Goal: Feedback & Contribution: Contribute content

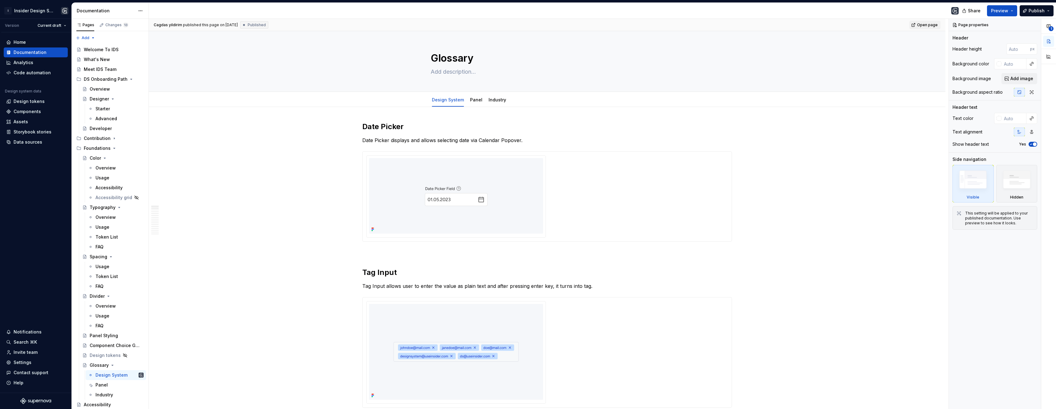
click at [329, 25] on span "Open page" at bounding box center [927, 24] width 21 height 5
click at [329, 102] on div "Panel" at bounding box center [476, 100] width 12 height 6
click at [329, 101] on link "Panel" at bounding box center [476, 99] width 12 height 5
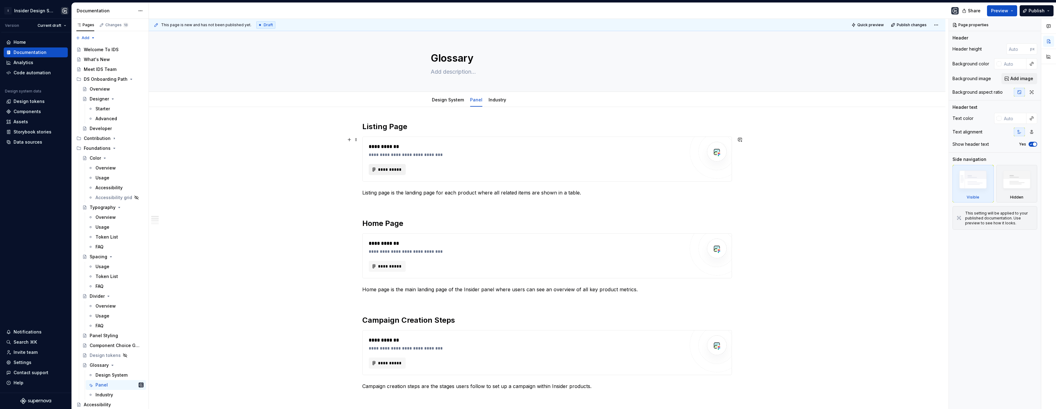
click at [329, 168] on span "**********" at bounding box center [390, 169] width 24 height 6
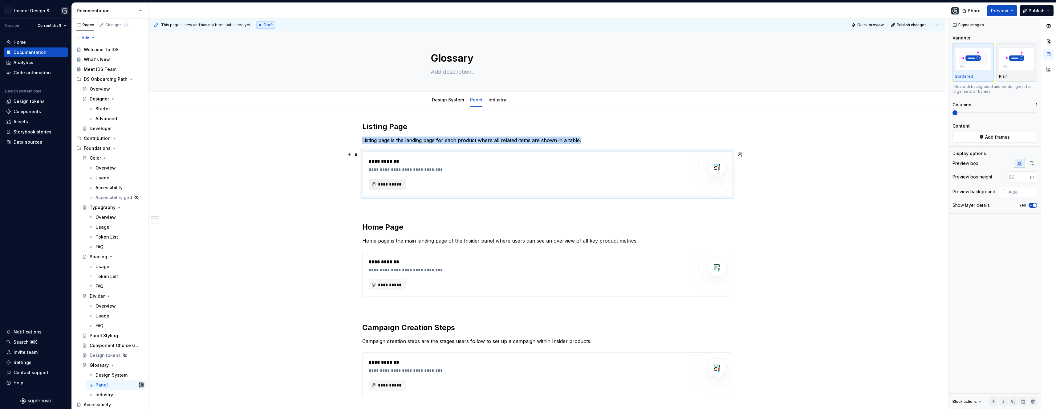
click at [329, 181] on span "**********" at bounding box center [390, 184] width 24 height 6
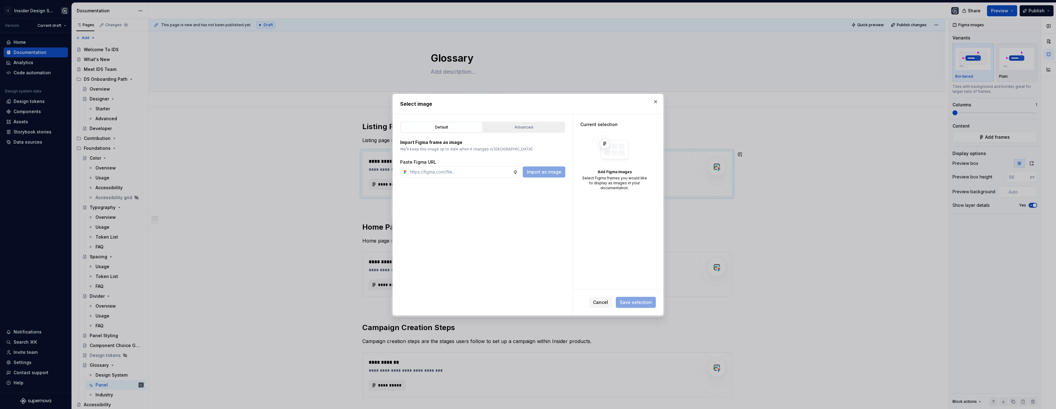
click at [329, 128] on div "Advanced" at bounding box center [523, 127] width 77 height 6
click at [329, 148] on div "button" at bounding box center [549, 149] width 9 height 9
type textarea "*"
type input "*"
type input "*********"
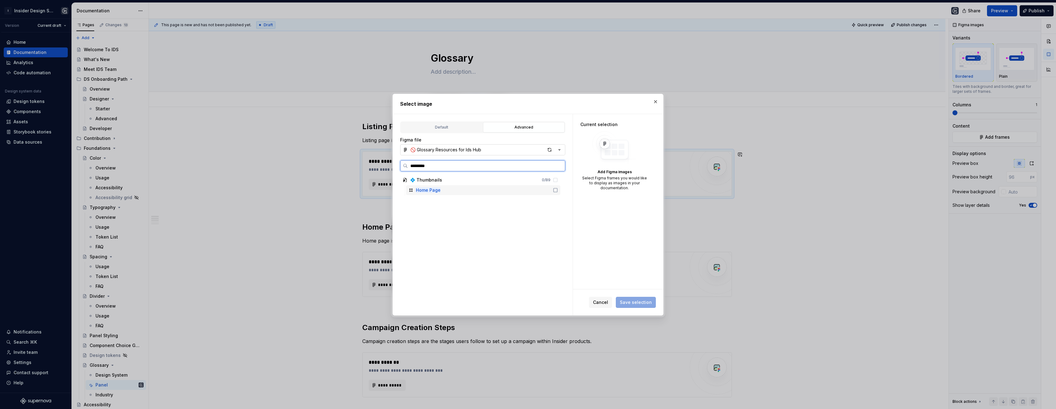
click at [329, 190] on icon at bounding box center [555, 190] width 5 height 5
click at [329, 299] on button "Save selection" at bounding box center [636, 302] width 40 height 11
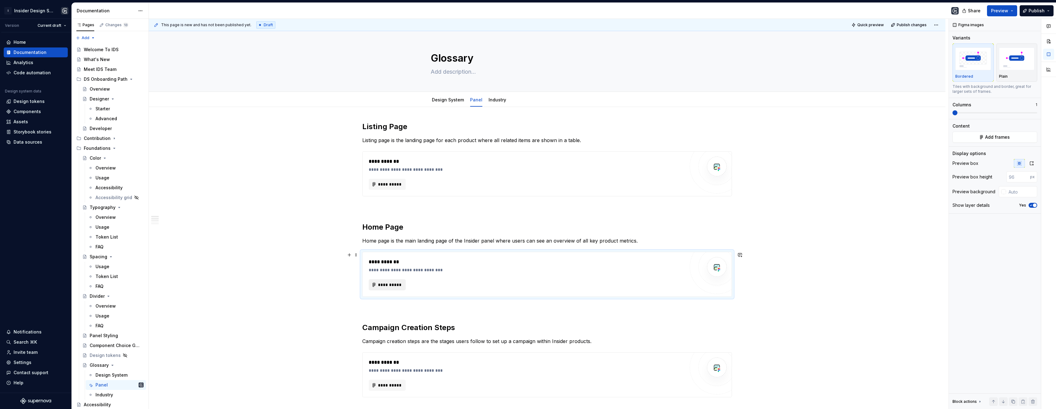
click at [329, 283] on span "**********" at bounding box center [390, 285] width 24 height 6
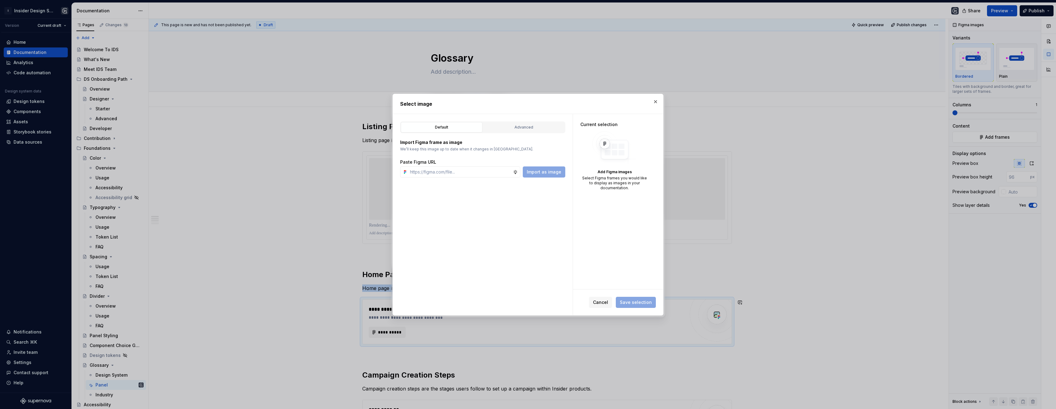
type textarea "*"
click at [329, 128] on div "Advanced" at bounding box center [523, 127] width 77 height 6
click at [329, 170] on label at bounding box center [482, 165] width 165 height 11
click at [329, 169] on input "search" at bounding box center [486, 166] width 157 height 6
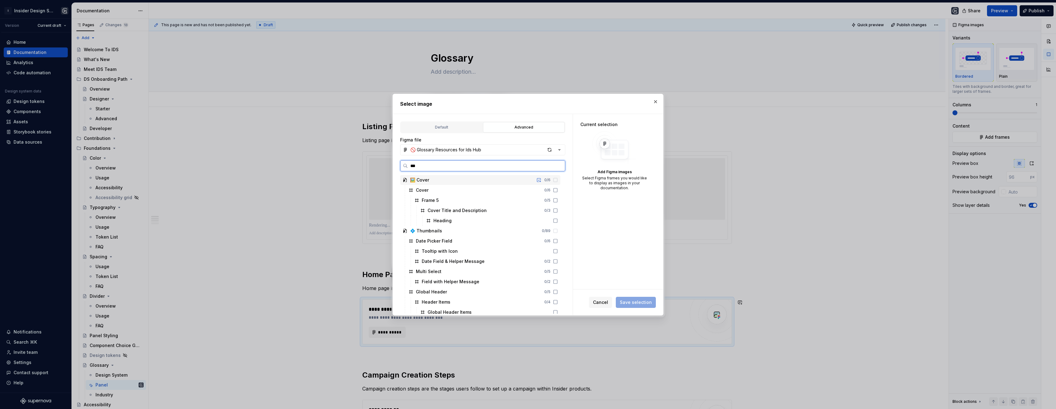
type input "****"
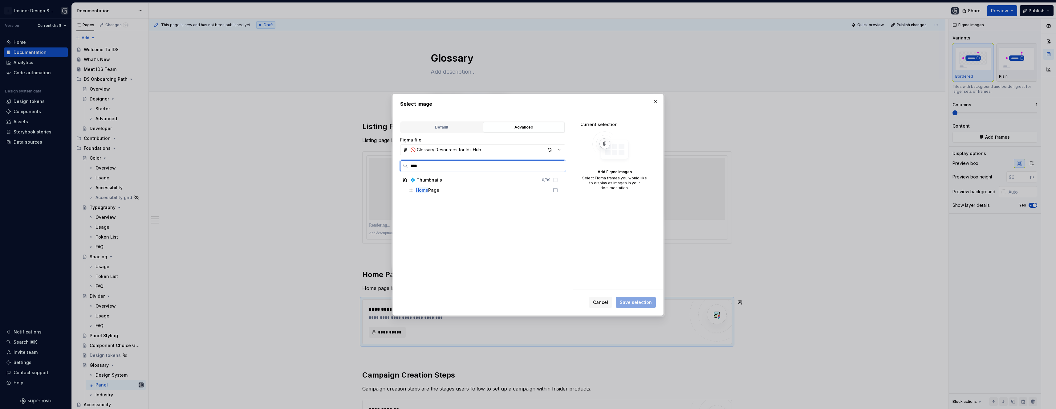
click at [329, 190] on div "Home Page" at bounding box center [483, 190] width 154 height 10
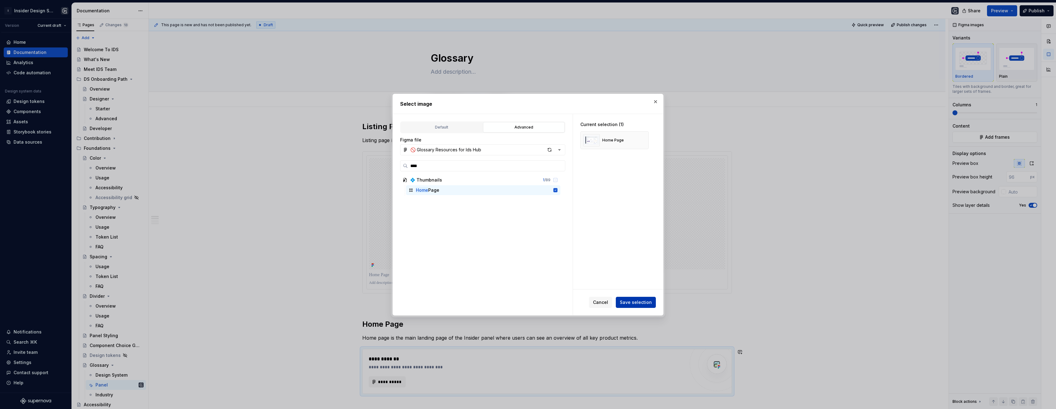
click at [329, 302] on span "Save selection" at bounding box center [636, 302] width 32 height 6
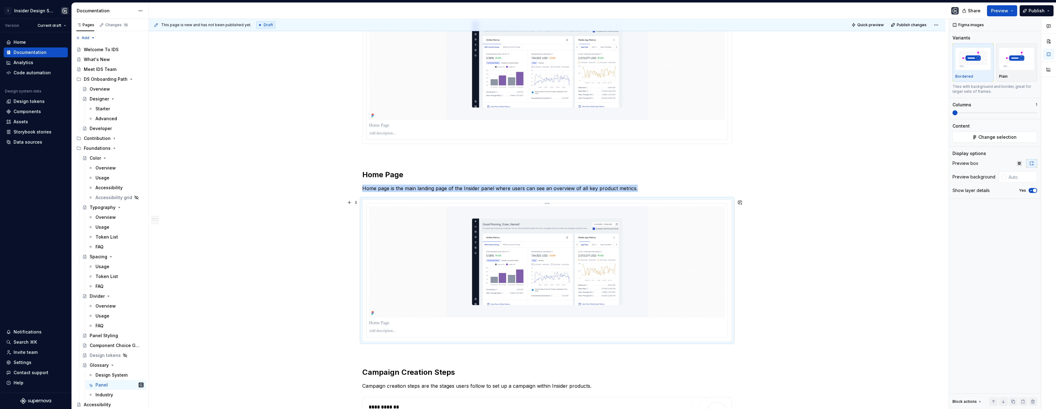
scroll to position [144, 0]
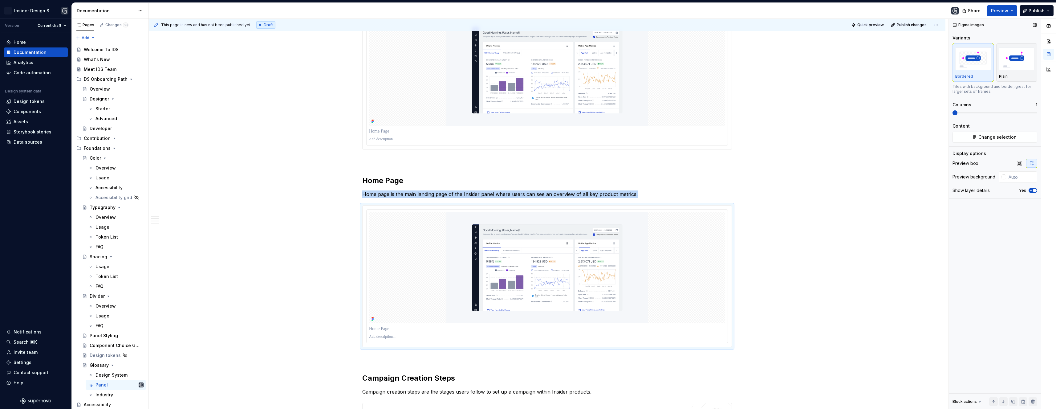
click at [329, 190] on icon "button" at bounding box center [1031, 191] width 5 height 4
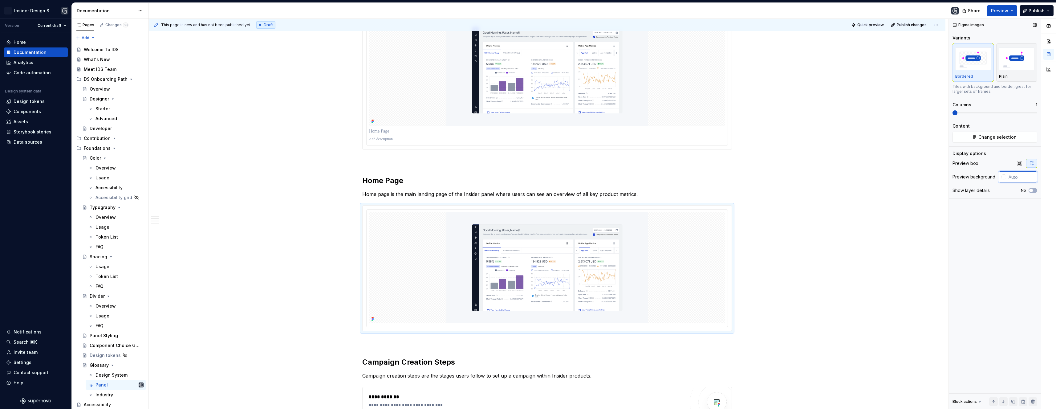
click at [329, 179] on input "text" at bounding box center [1021, 176] width 31 height 11
type input "#F5F7FA"
click at [329, 179] on input "#F5F7FA" at bounding box center [1023, 176] width 30 height 11
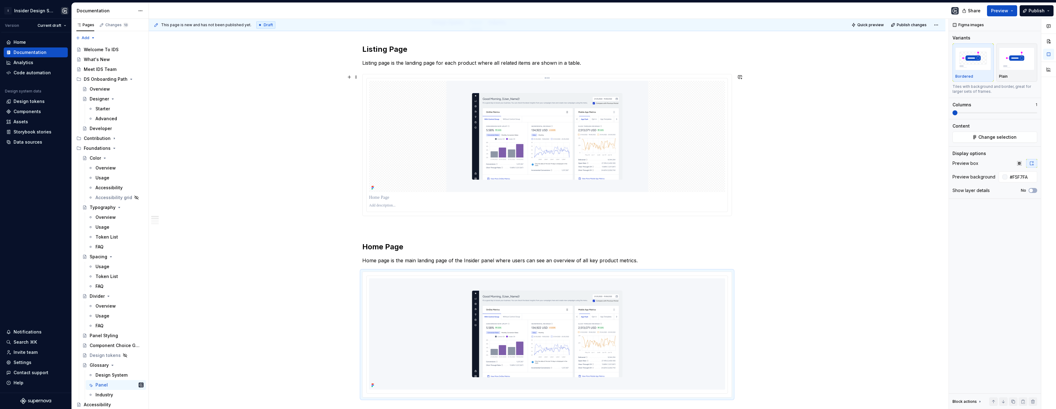
click at [329, 157] on img at bounding box center [547, 136] width 202 height 111
click at [329, 176] on input "text" at bounding box center [1021, 176] width 31 height 11
paste input "#F5F7FA"
type input "#F5F7FA"
click at [329, 189] on icon "button" at bounding box center [1031, 191] width 5 height 4
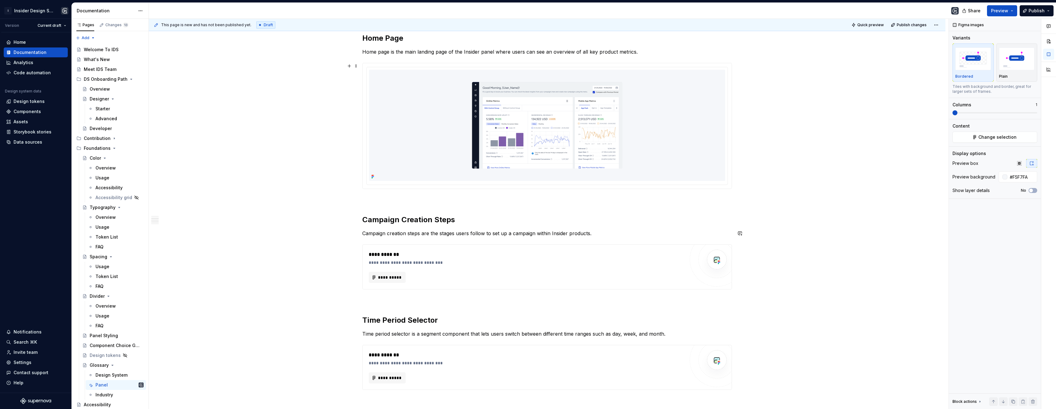
scroll to position [111, 0]
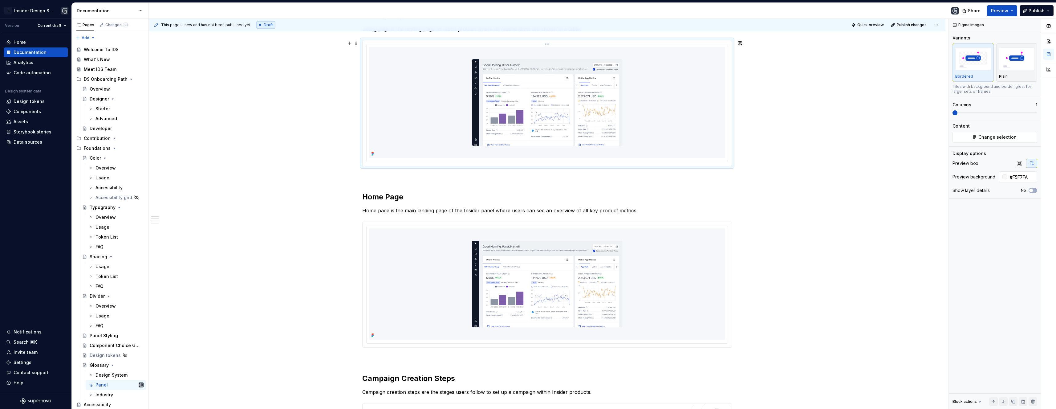
click at [329, 134] on div at bounding box center [547, 102] width 356 height 111
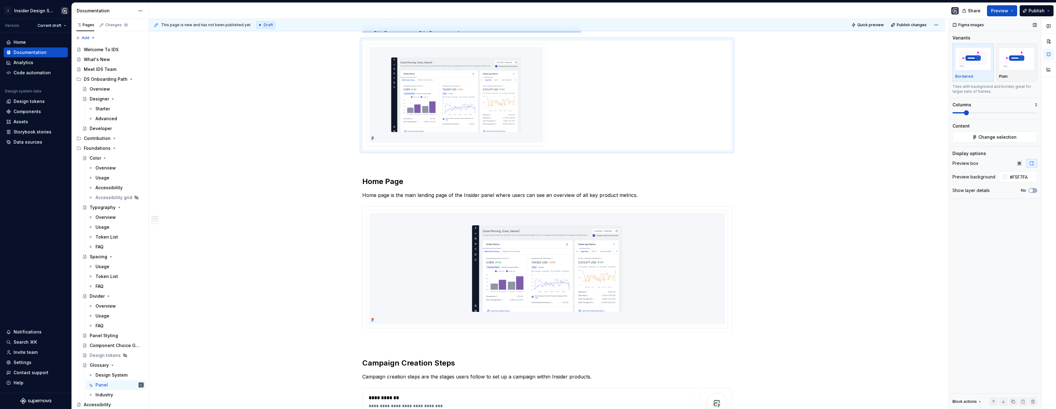
click at [329, 114] on span at bounding box center [966, 112] width 5 height 5
click at [329, 286] on img at bounding box center [547, 268] width 202 height 111
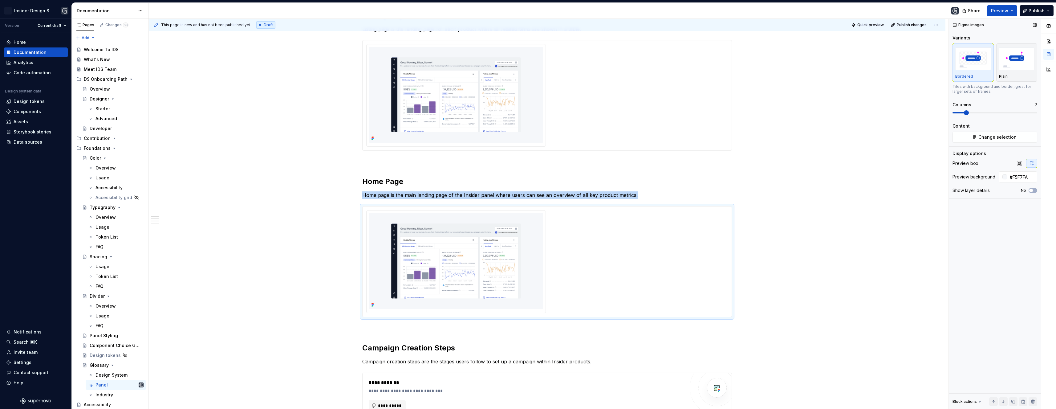
click at [329, 113] on span at bounding box center [966, 112] width 5 height 5
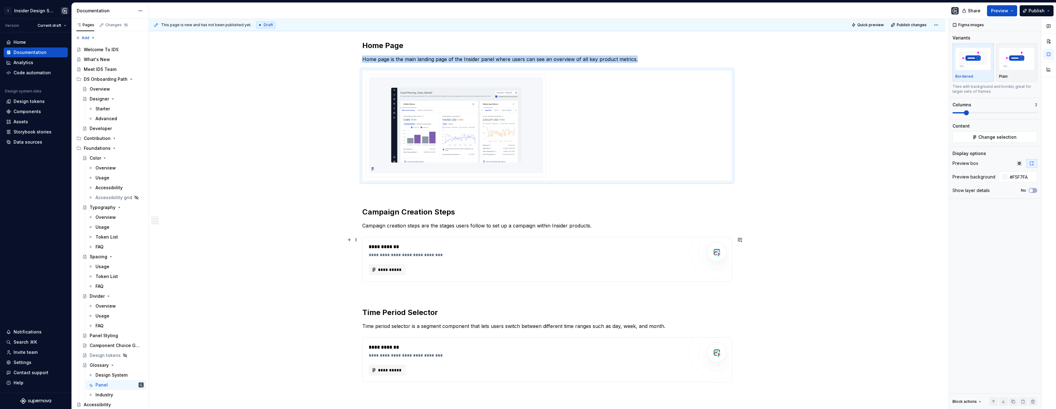
scroll to position [265, 0]
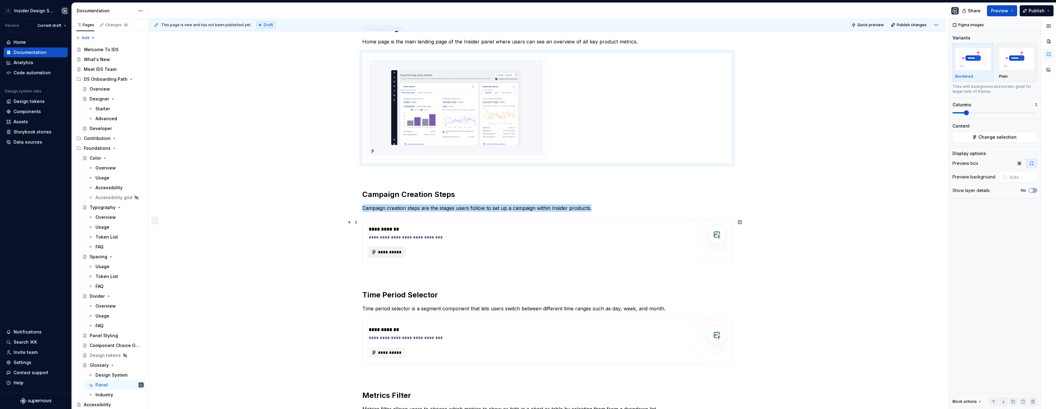
click at [329, 251] on span "**********" at bounding box center [390, 252] width 24 height 6
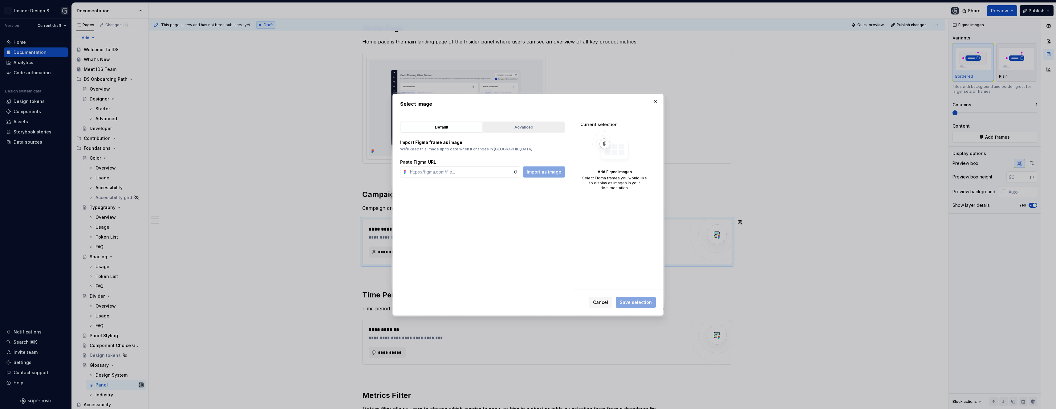
click at [329, 127] on div "Advanced" at bounding box center [523, 127] width 77 height 6
click at [329, 165] on input "search" at bounding box center [486, 166] width 157 height 6
type input "***"
click at [329, 151] on div "button" at bounding box center [549, 149] width 9 height 9
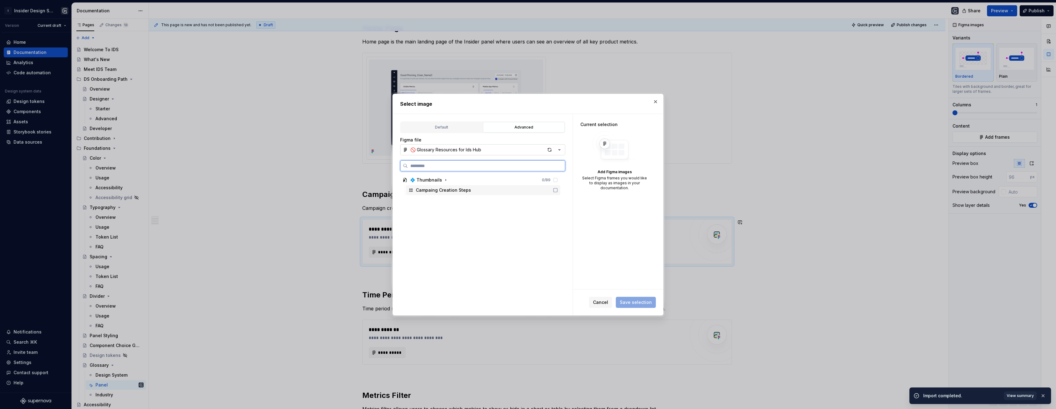
click at [329, 192] on div "Campaing Creation Steps" at bounding box center [483, 190] width 154 height 10
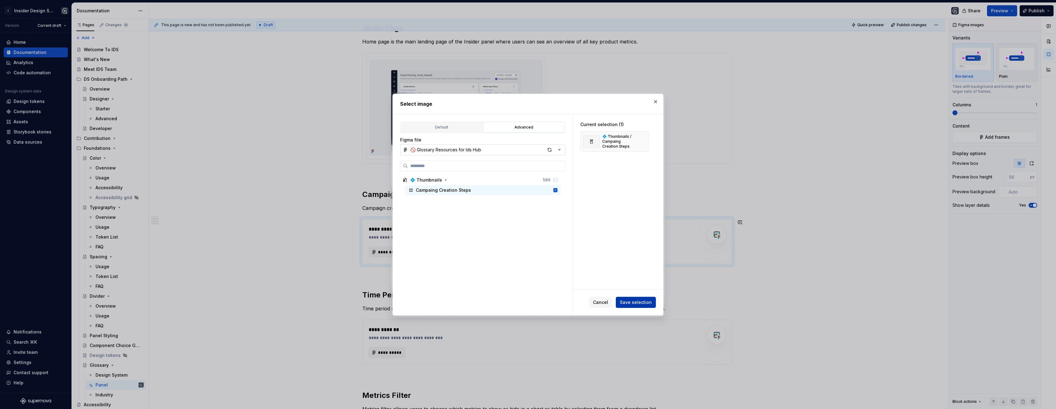
click at [329, 301] on span "Save selection" at bounding box center [636, 302] width 32 height 6
type textarea "*"
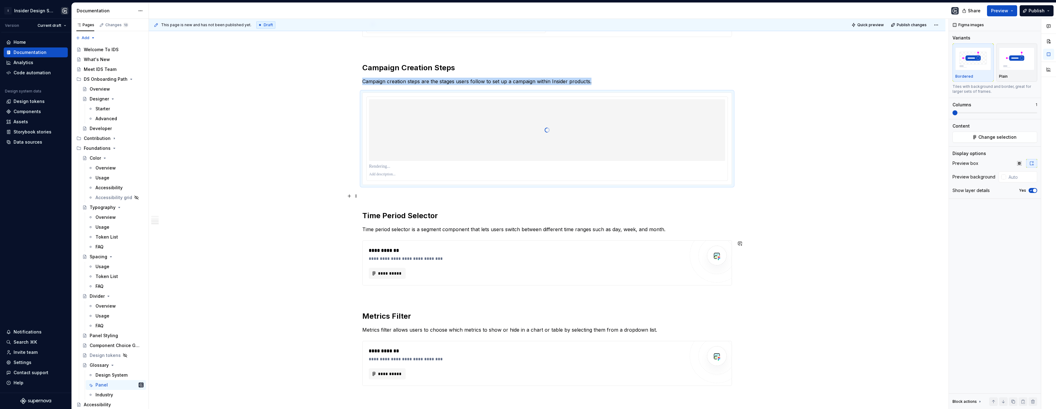
scroll to position [321, 0]
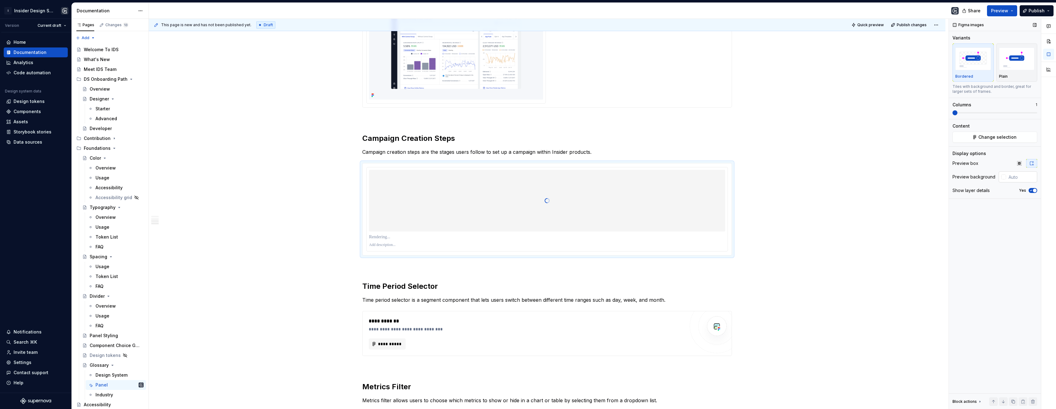
click at [329, 177] on input "text" at bounding box center [1021, 176] width 31 height 11
paste input "#F5F7FA"
type input "#F5F7FA"
click at [329, 189] on icon "button" at bounding box center [1031, 191] width 5 height 4
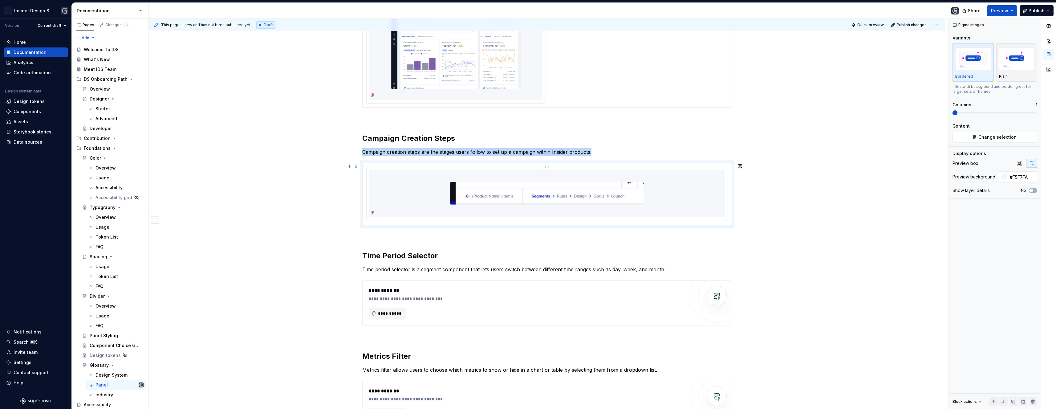
scroll to position [410, 0]
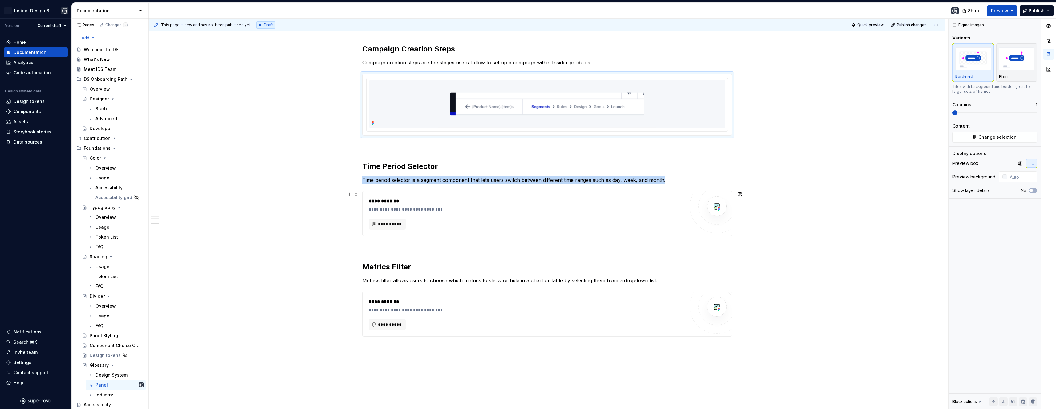
click at [329, 216] on div "**********" at bounding box center [527, 213] width 316 height 32
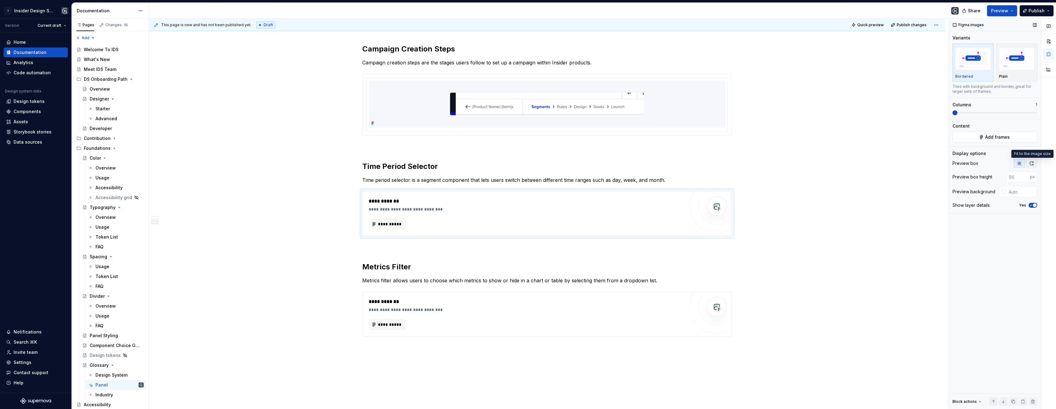
click at [329, 165] on icon "button" at bounding box center [1031, 163] width 5 height 5
click at [329, 176] on input "text" at bounding box center [1021, 176] width 31 height 11
paste input "#F5F7FA"
type input "#F5F7FA"
click at [329, 190] on icon "button" at bounding box center [1032, 190] width 2 height 1
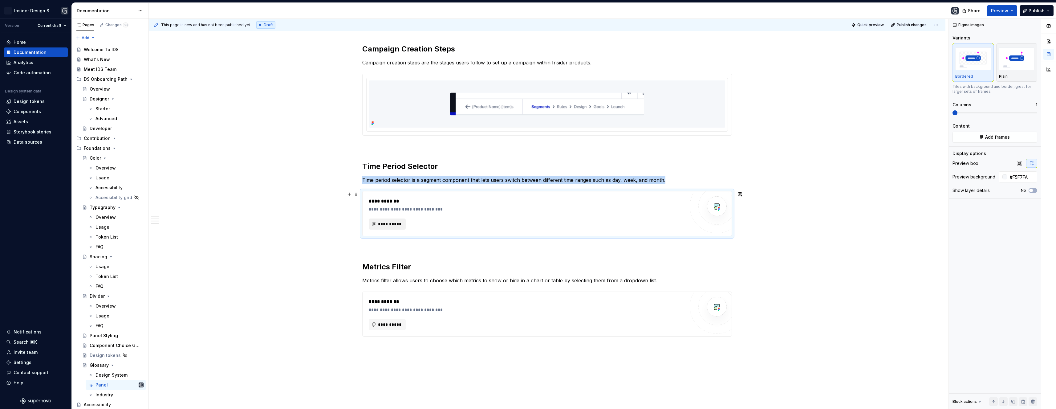
click at [329, 221] on span "**********" at bounding box center [390, 224] width 24 height 6
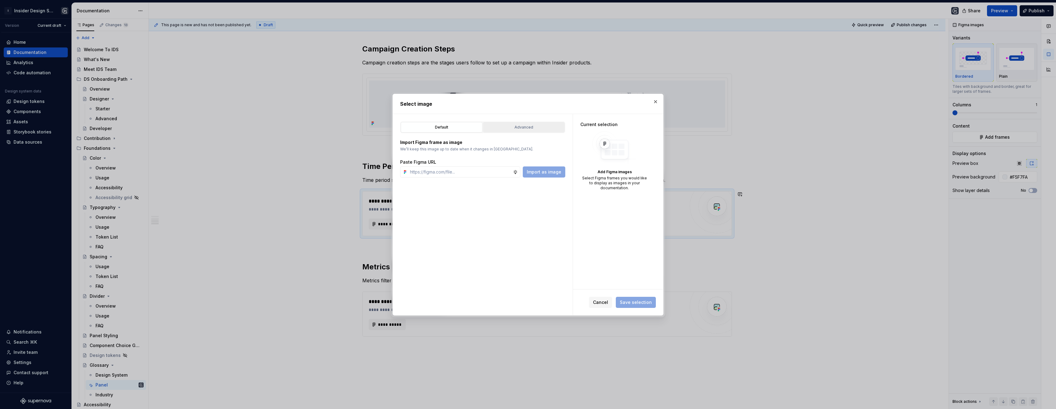
click at [329, 127] on div "Advanced" at bounding box center [523, 127] width 77 height 6
type textarea "*"
click at [329, 167] on input "search" at bounding box center [486, 166] width 157 height 6
type input "****"
drag, startPoint x: 458, startPoint y: 190, endPoint x: 467, endPoint y: 197, distance: 11.0
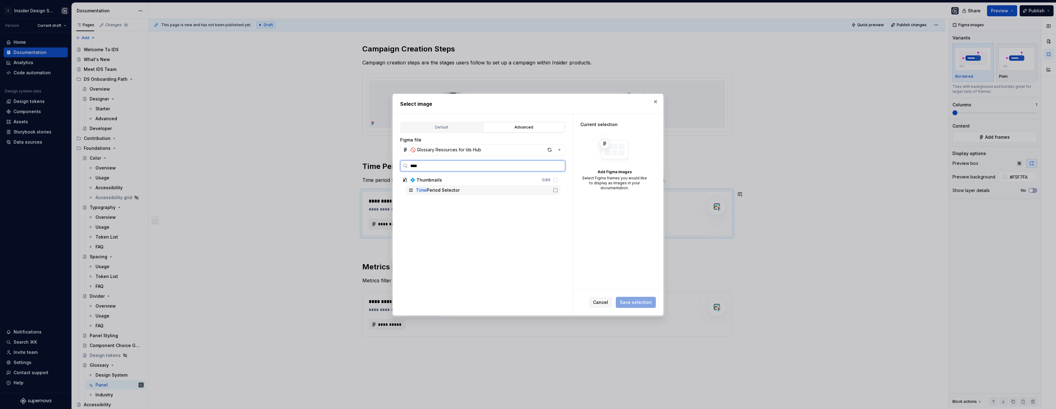
click at [329, 190] on div "Time Period Selector" at bounding box center [438, 190] width 44 height 6
click at [329, 299] on span "Save selection" at bounding box center [636, 302] width 32 height 6
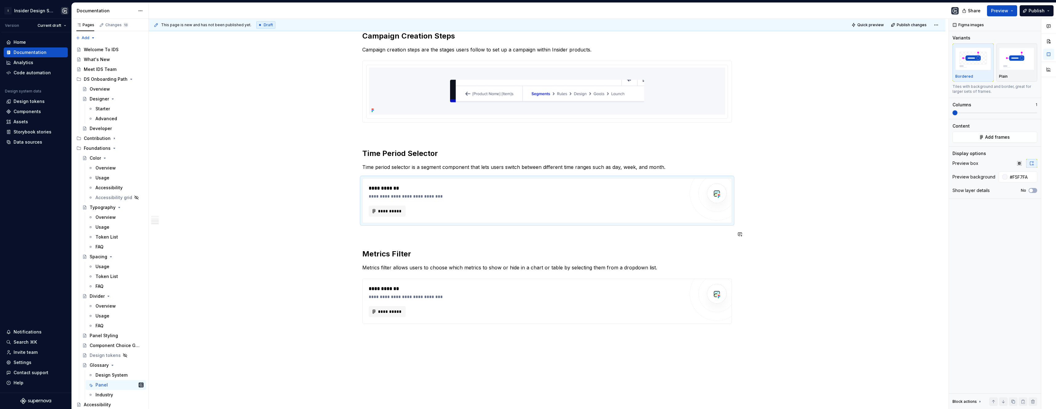
scroll to position [454, 0]
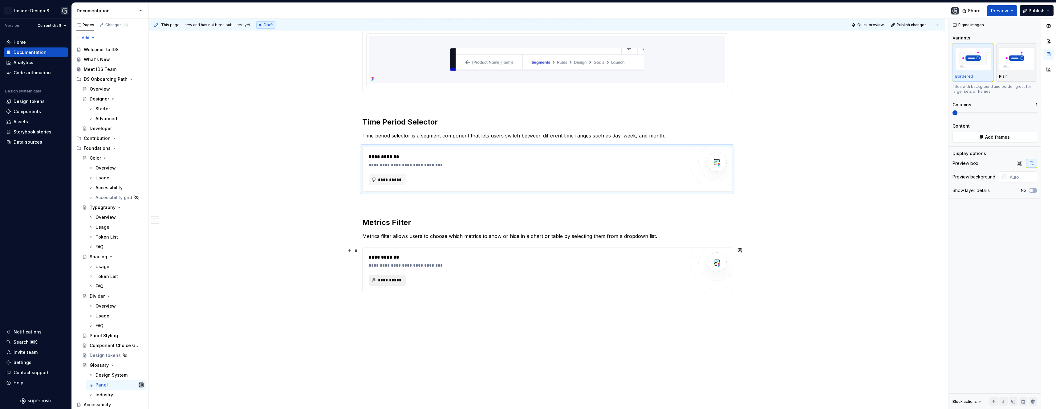
click at [329, 278] on span "**********" at bounding box center [390, 280] width 24 height 6
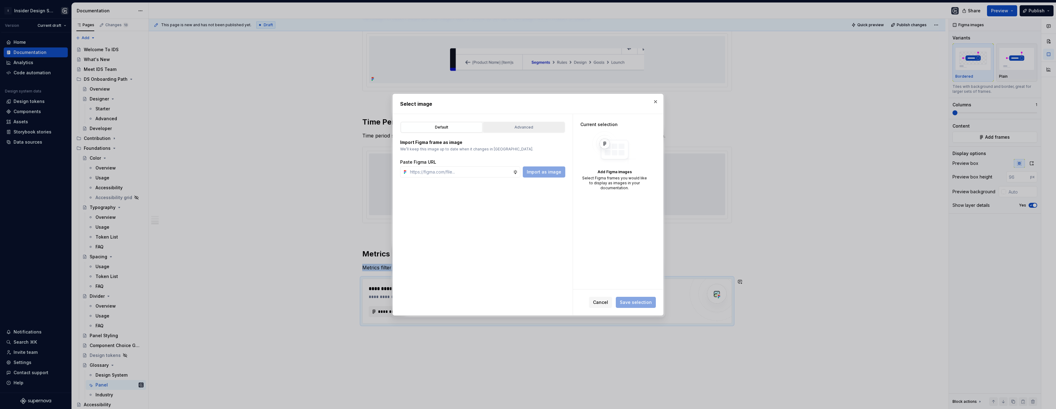
click at [329, 127] on div "Advanced" at bounding box center [523, 127] width 77 height 6
click at [329, 160] on label at bounding box center [482, 165] width 165 height 11
click at [329, 163] on input "search" at bounding box center [486, 166] width 157 height 6
type input "*****"
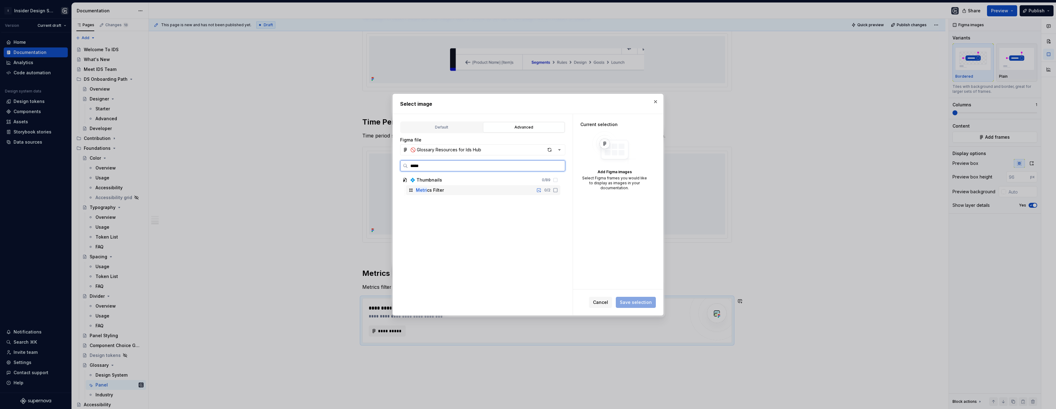
click at [329, 187] on div "Metri cs Filter 0 / 2" at bounding box center [483, 190] width 154 height 10
click at [329, 303] on span "Save selection" at bounding box center [636, 302] width 32 height 6
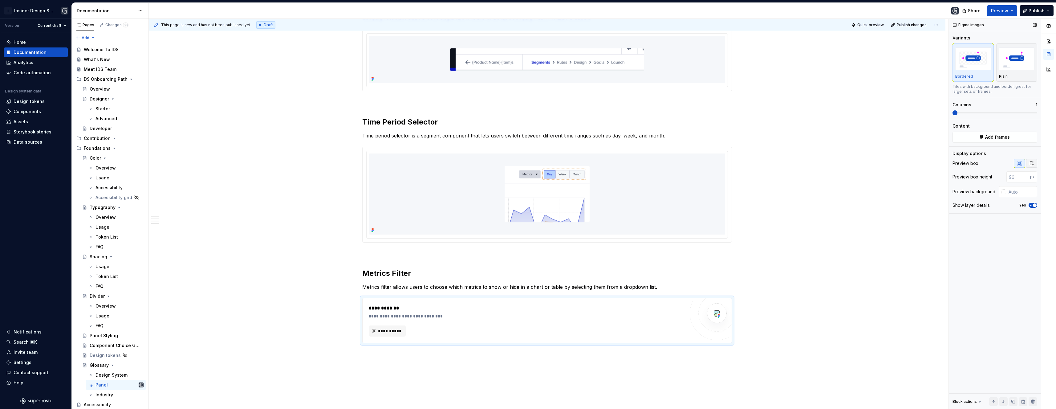
click at [329, 163] on button "button" at bounding box center [1031, 163] width 11 height 9
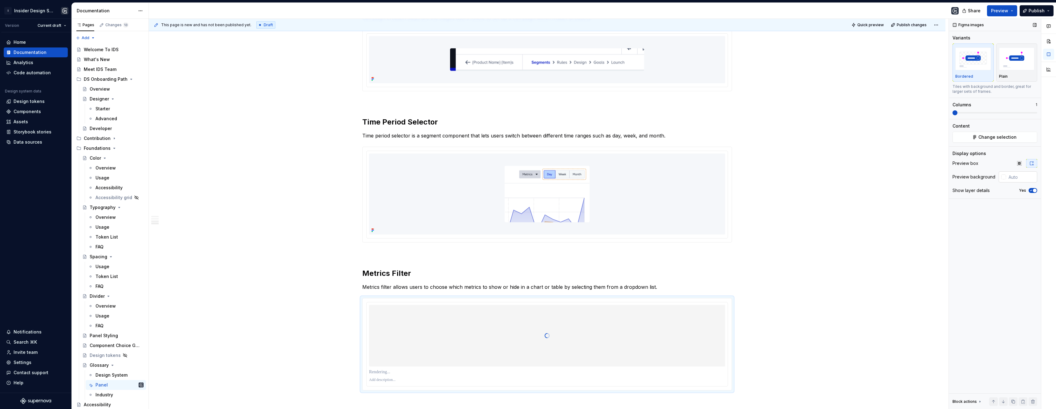
click at [329, 173] on input "text" at bounding box center [1021, 176] width 31 height 11
paste input "#F5F7FA"
type input "#F5F7FA"
click at [329, 190] on icon "button" at bounding box center [1031, 191] width 5 height 4
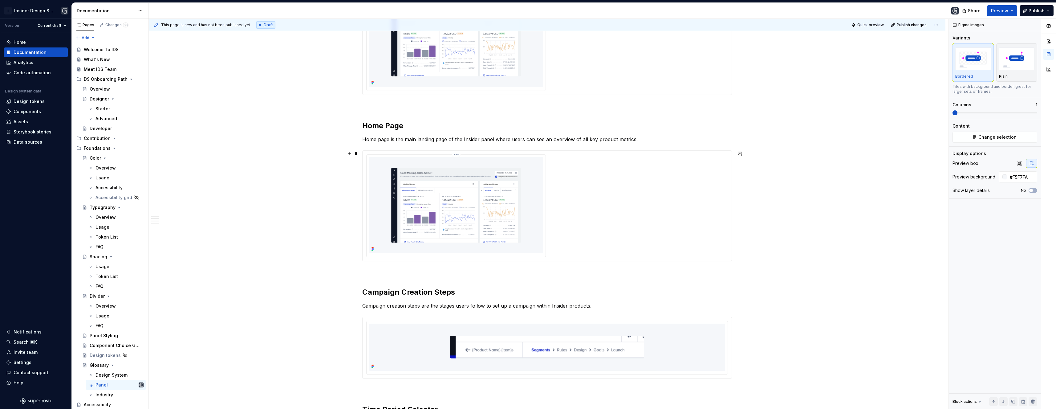
scroll to position [362, 0]
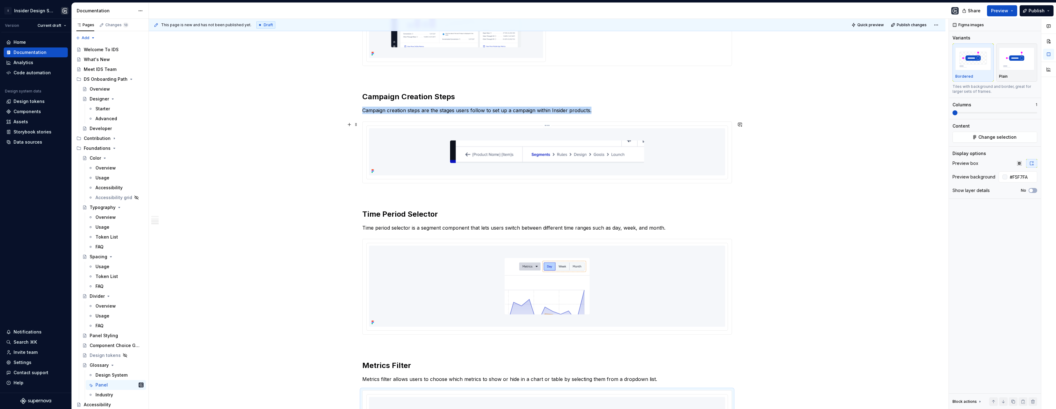
click at [329, 164] on img at bounding box center [547, 151] width 219 height 47
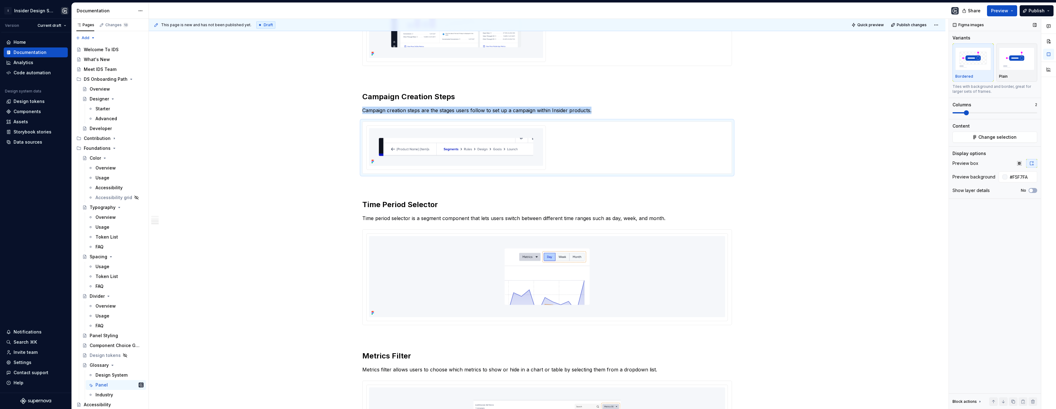
click at [329, 112] on span at bounding box center [966, 112] width 5 height 5
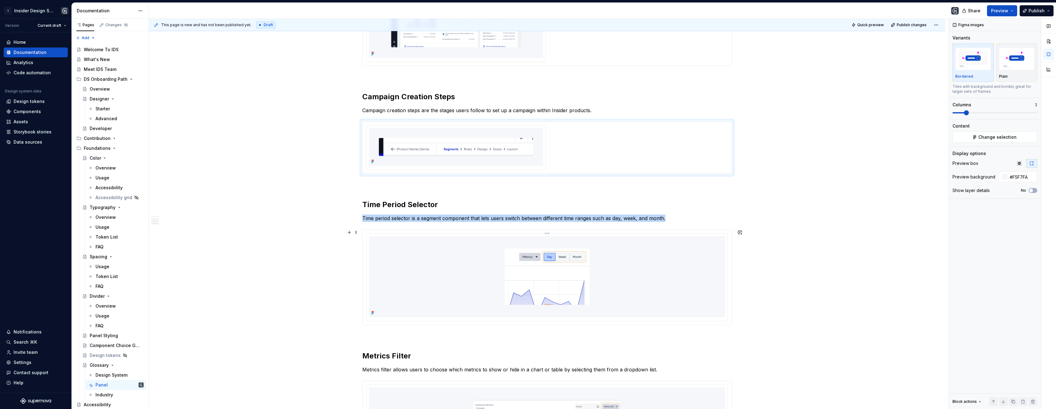
click at [329, 265] on div at bounding box center [547, 276] width 356 height 81
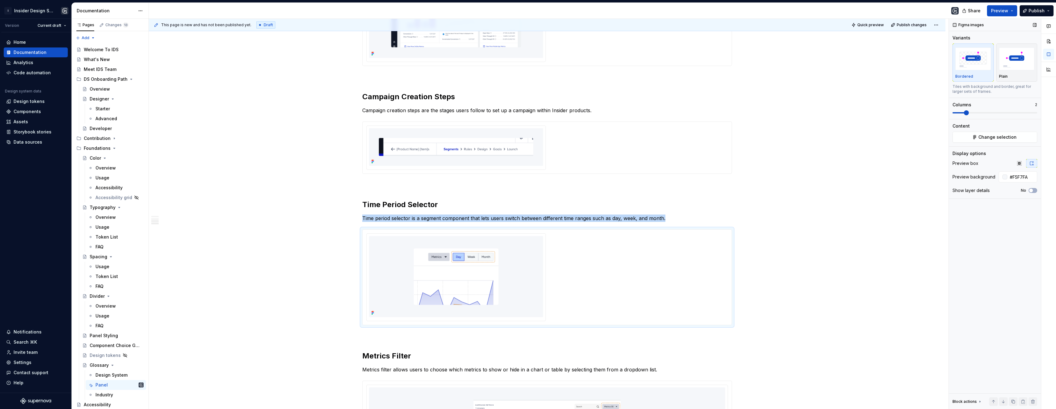
click at [329, 115] on span at bounding box center [966, 112] width 5 height 5
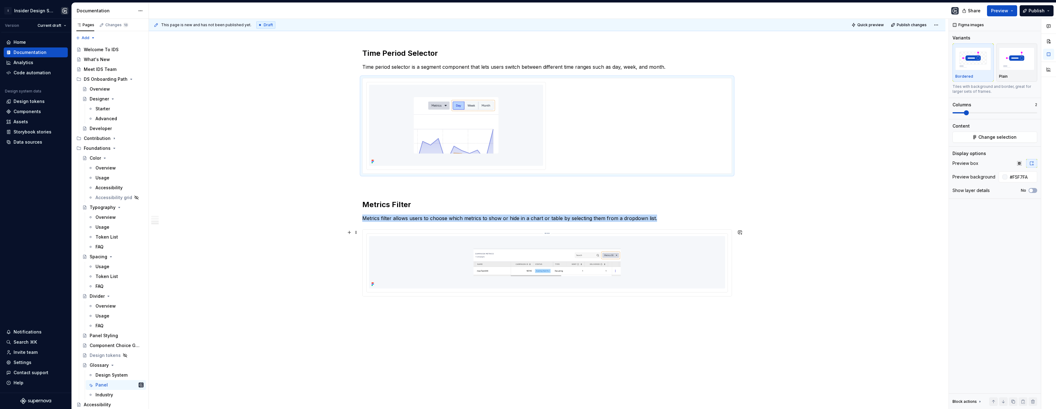
click at [329, 258] on img at bounding box center [547, 262] width 172 height 52
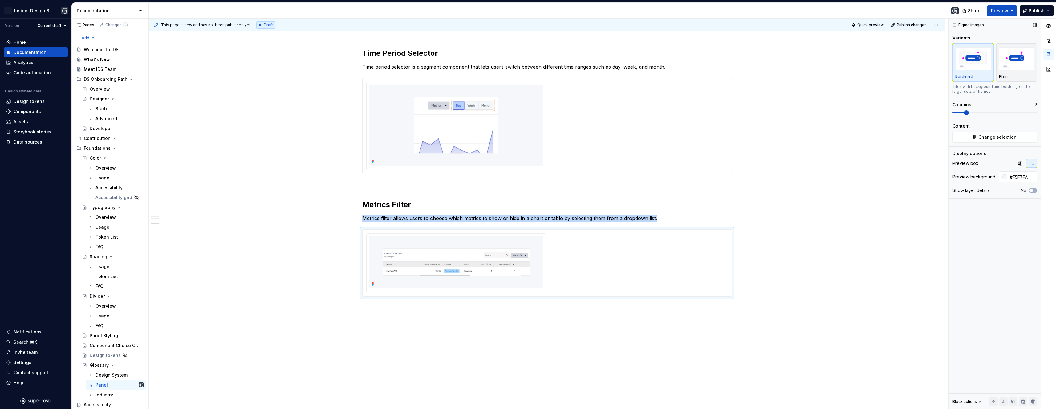
click at [329, 113] on span at bounding box center [966, 112] width 5 height 5
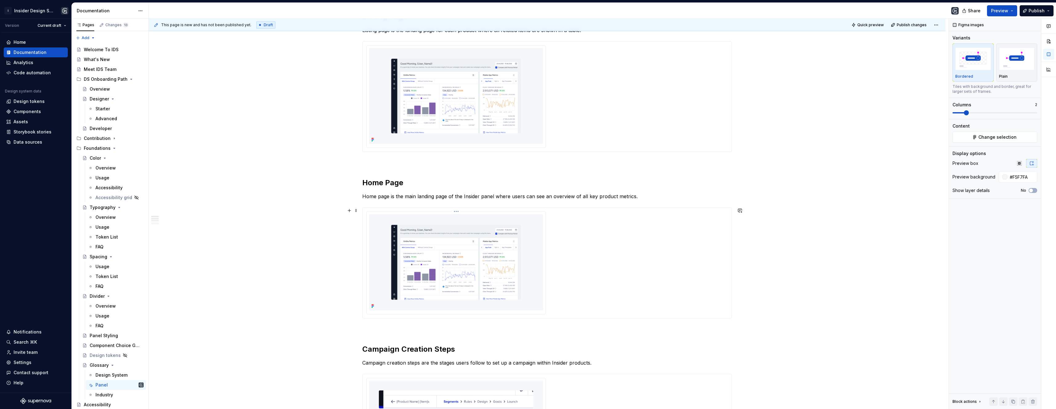
scroll to position [0, 0]
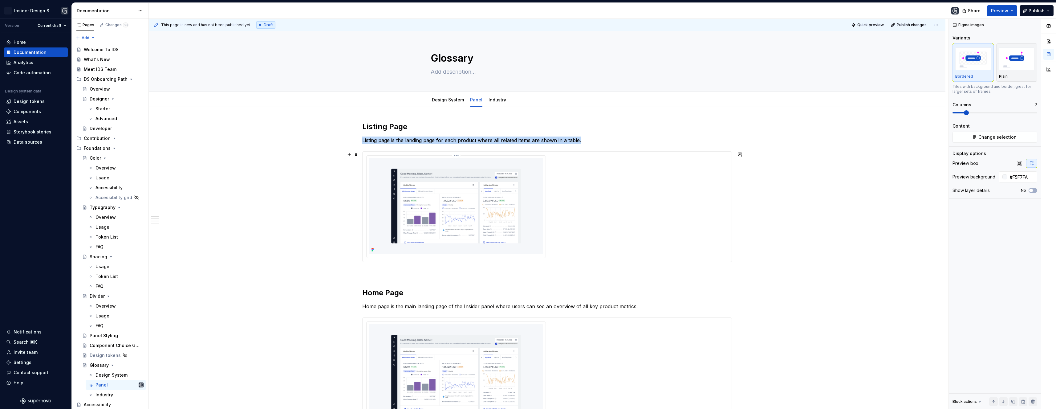
click at [329, 206] on img at bounding box center [456, 206] width 174 height 96
click at [329, 137] on span "Change selection" at bounding box center [998, 137] width 38 height 6
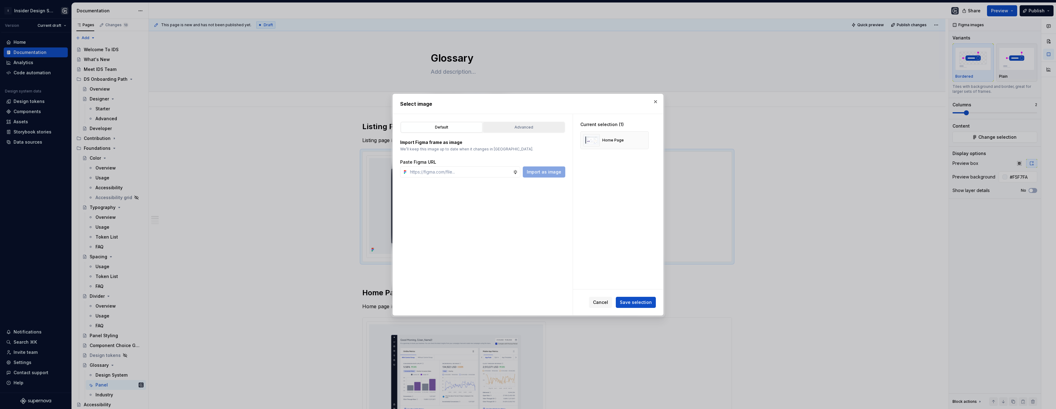
click at [329, 126] on div "Advanced" at bounding box center [523, 127] width 77 height 6
click at [329, 148] on div "button" at bounding box center [549, 149] width 9 height 9
click at [329, 139] on button "button" at bounding box center [641, 140] width 9 height 9
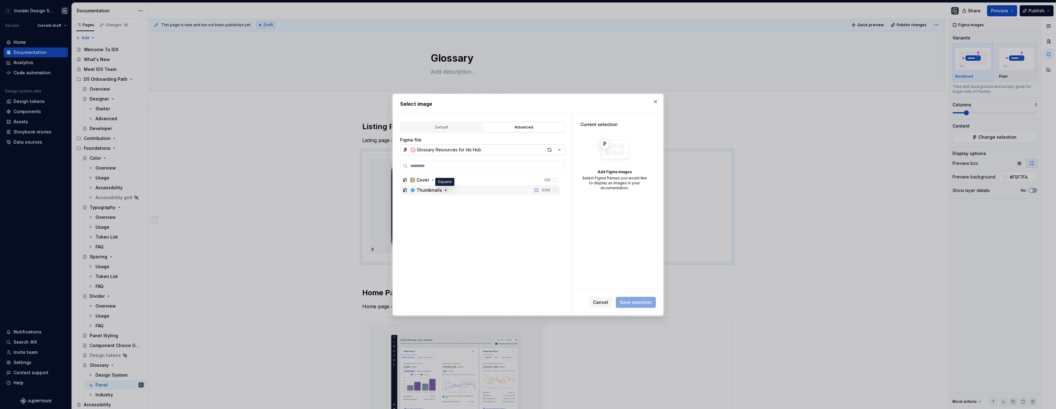
click at [329, 190] on icon "button" at bounding box center [445, 190] width 5 height 5
type textarea "*"
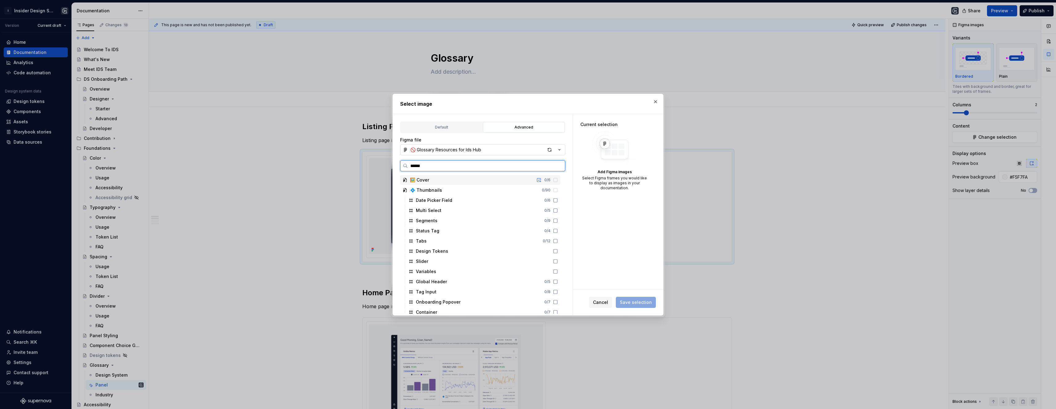
type input "*******"
click at [329, 190] on div "Listing Page" at bounding box center [483, 190] width 154 height 10
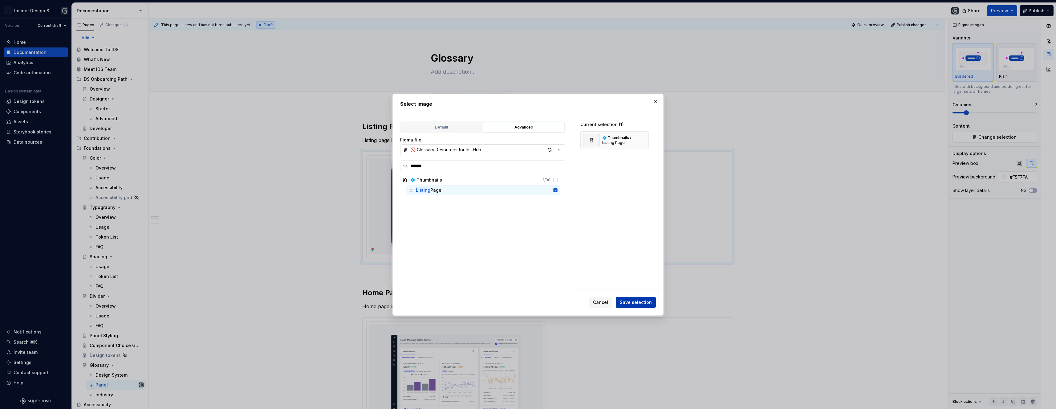
click at [329, 303] on span "Save selection" at bounding box center [636, 302] width 32 height 6
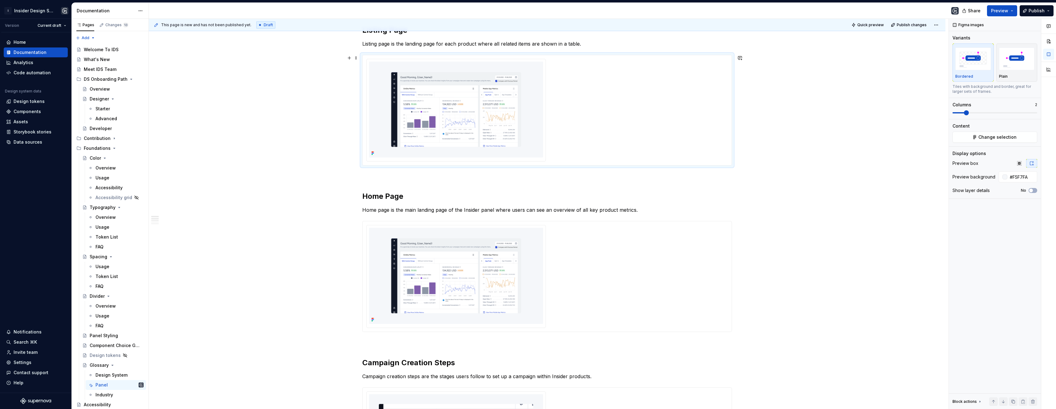
scroll to position [42, 0]
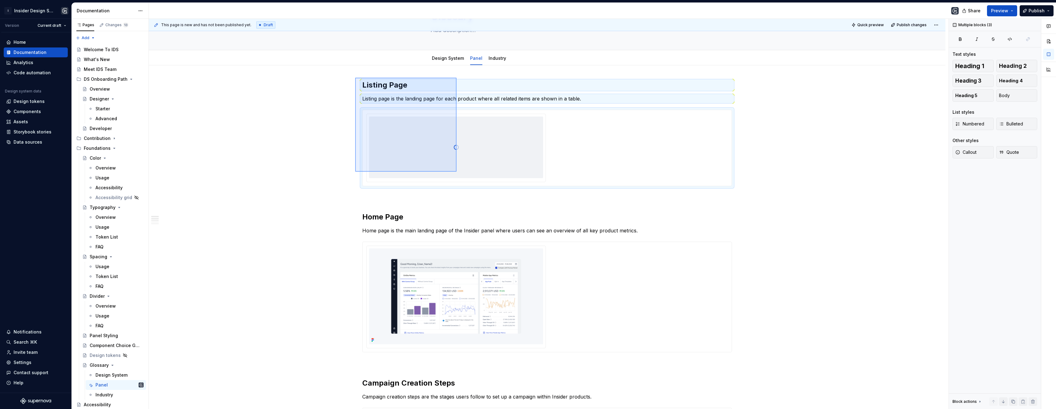
drag, startPoint x: 355, startPoint y: 78, endPoint x: 457, endPoint y: 172, distance: 138.2
click at [329, 172] on div "This page is new and has not been published yet. Draft Quick preview Publish ch…" at bounding box center [549, 214] width 800 height 390
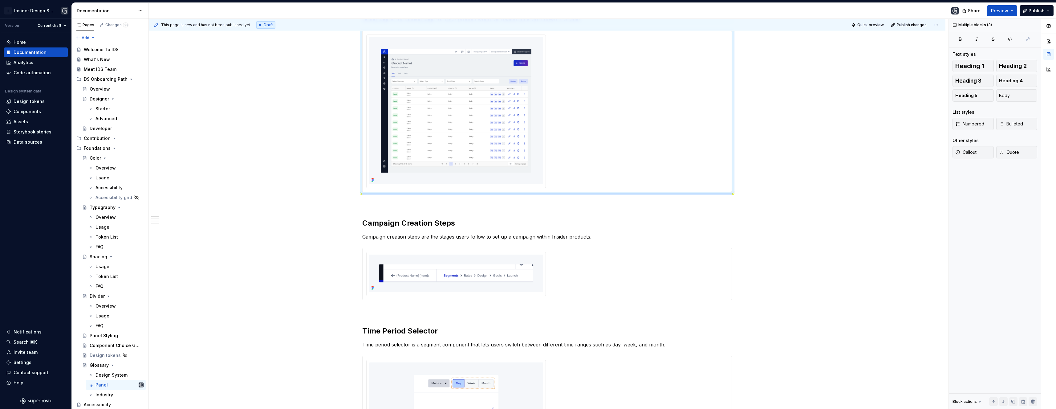
scroll to position [92, 0]
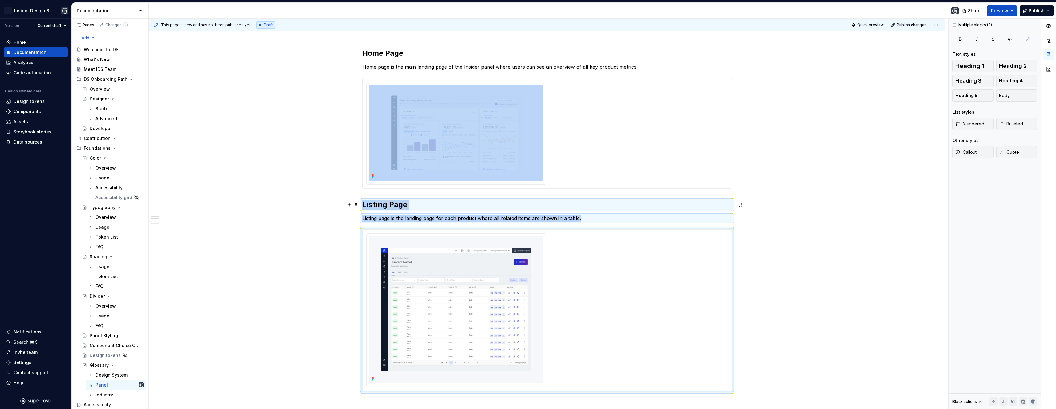
click at [329, 201] on h2 "Listing Page" at bounding box center [547, 205] width 370 height 10
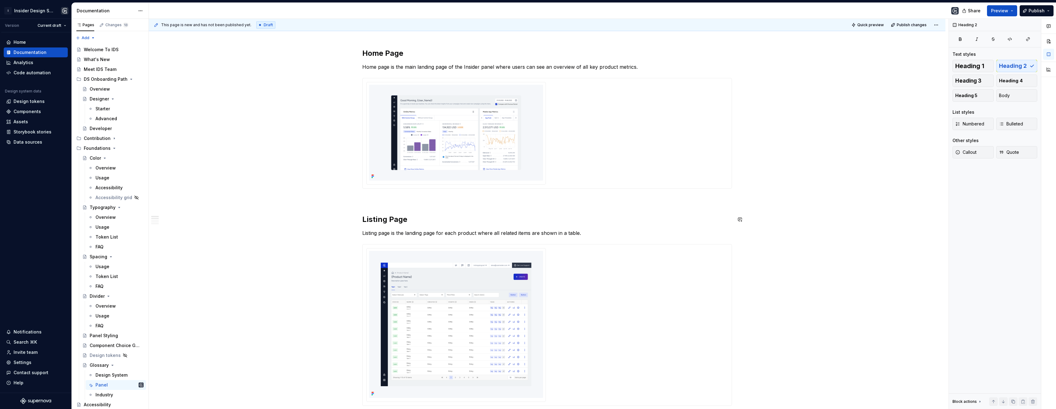
scroll to position [0, 0]
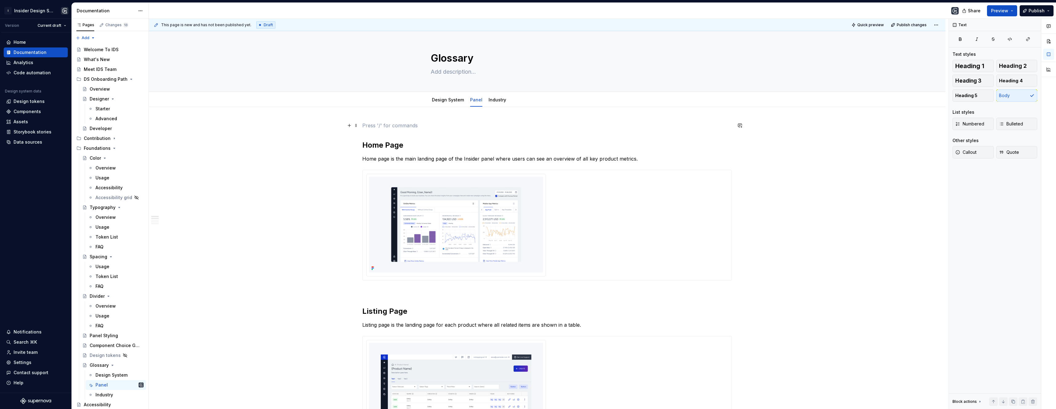
click at [329, 129] on p at bounding box center [547, 125] width 370 height 7
click at [329, 125] on span at bounding box center [356, 125] width 5 height 9
click at [329, 182] on div "Delete" at bounding box center [385, 180] width 40 height 6
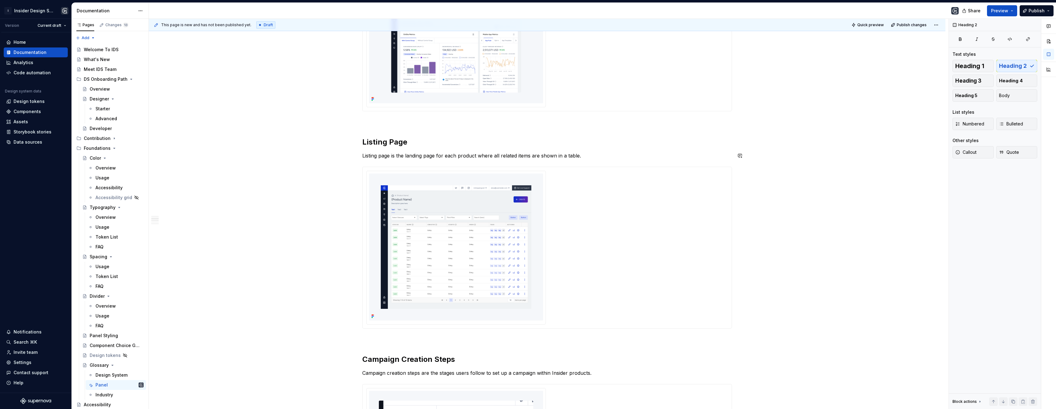
scroll to position [150, 0]
click at [329, 335] on div "Home Page Home page is the main landing page of the Insider panel where users c…" at bounding box center [547, 349] width 370 height 754
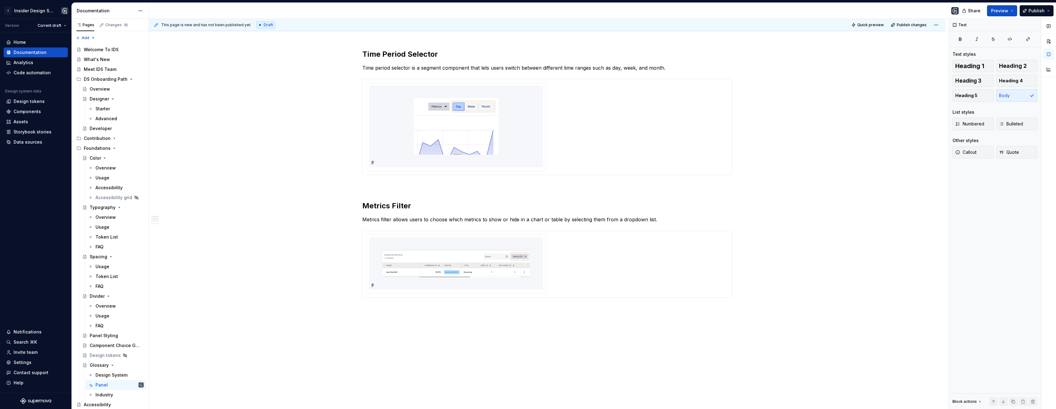
scroll to position [0, 0]
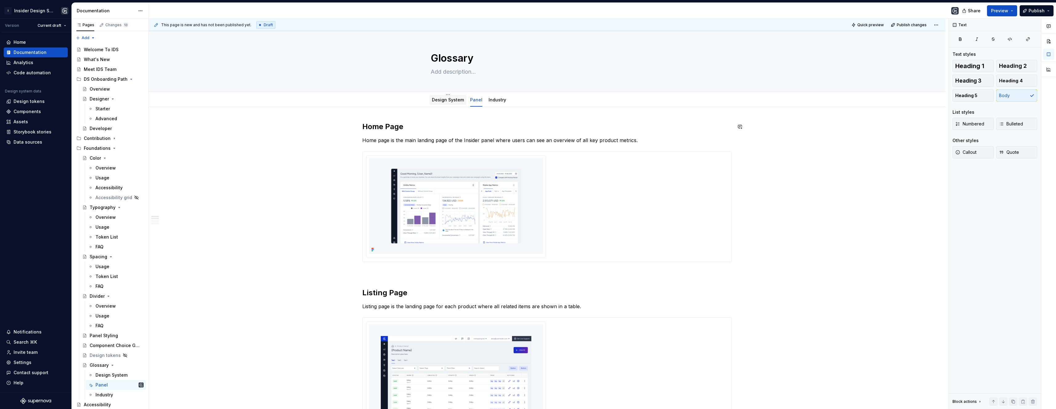
type textarea "*"
click at [329, 101] on link "Design System" at bounding box center [448, 99] width 32 height 5
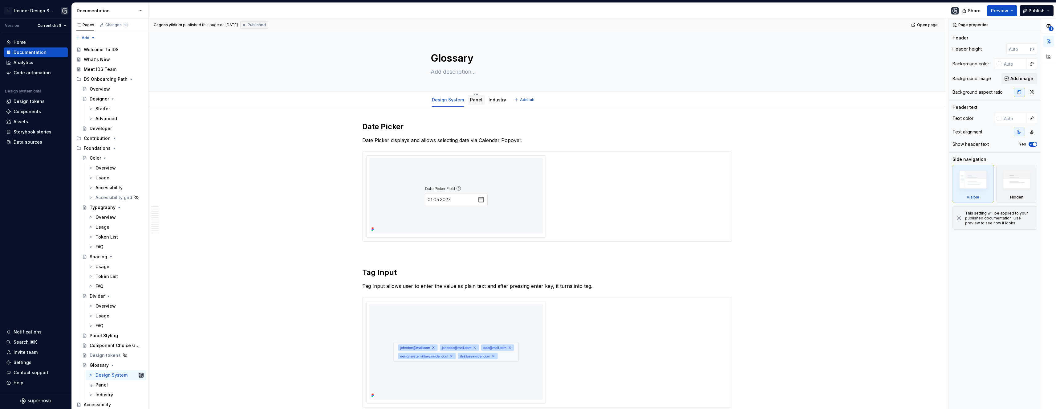
click at [474, 102] on link "Panel" at bounding box center [476, 99] width 12 height 5
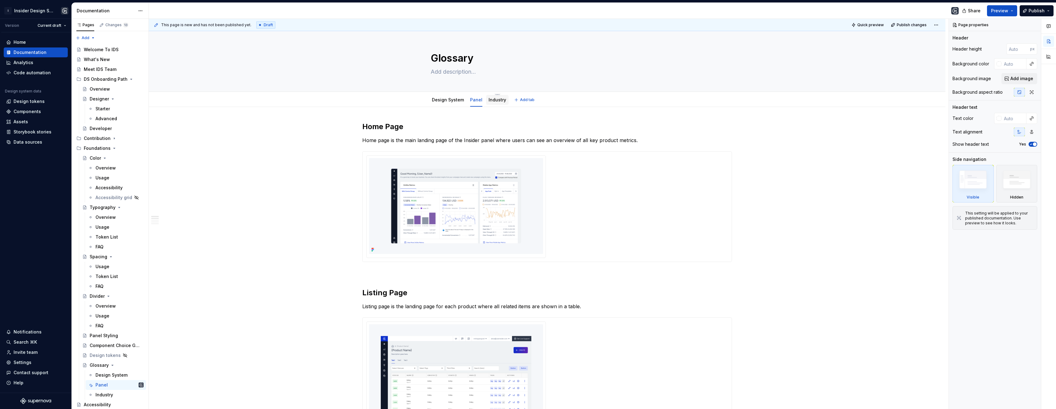
click at [498, 100] on link "Industry" at bounding box center [498, 99] width 18 height 5
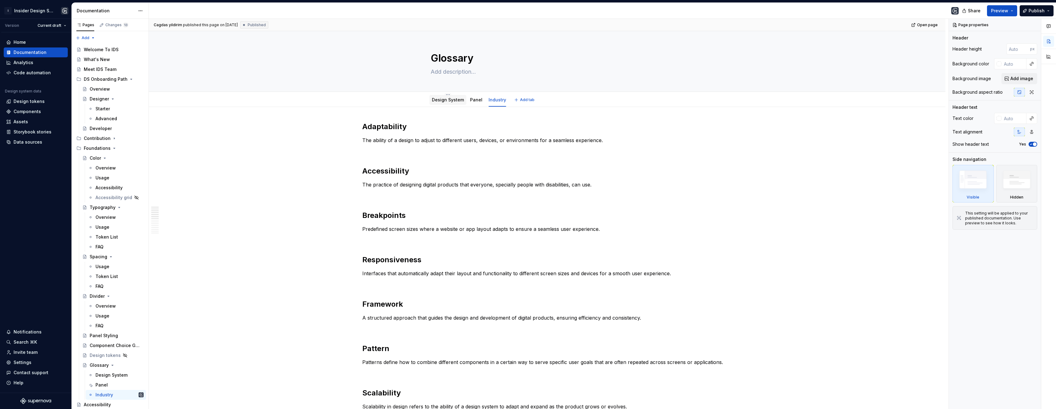
click at [441, 100] on link "Design System" at bounding box center [448, 99] width 32 height 5
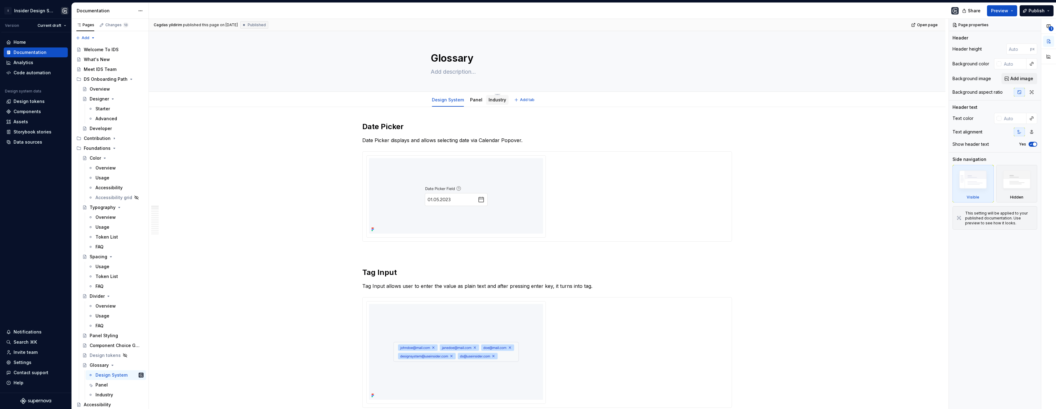
click at [491, 100] on link "Industry" at bounding box center [498, 99] width 18 height 5
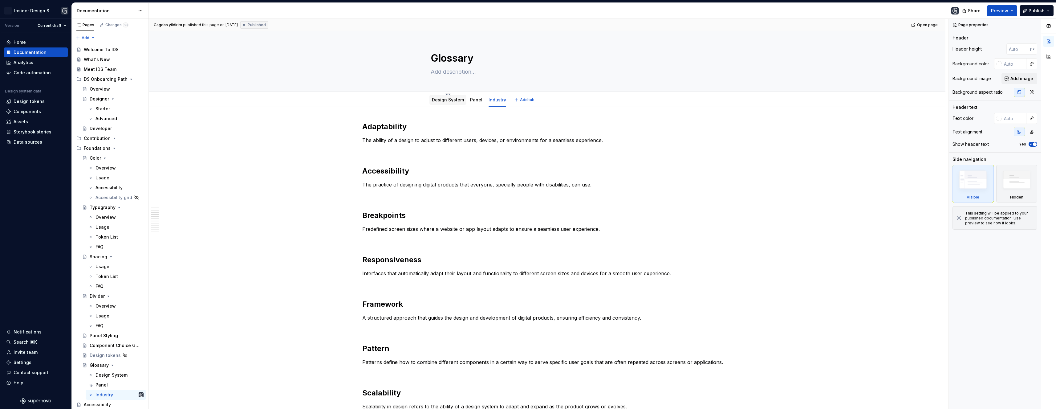
click at [449, 100] on link "Design System" at bounding box center [448, 99] width 32 height 5
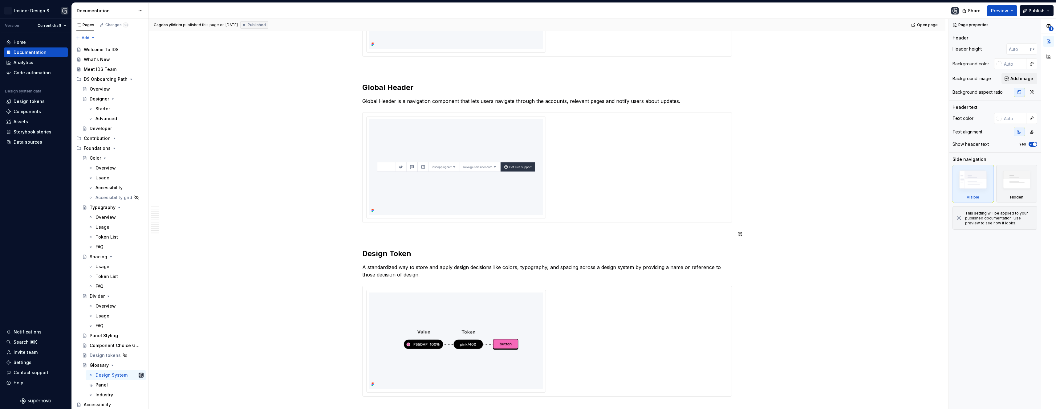
scroll to position [2067, 0]
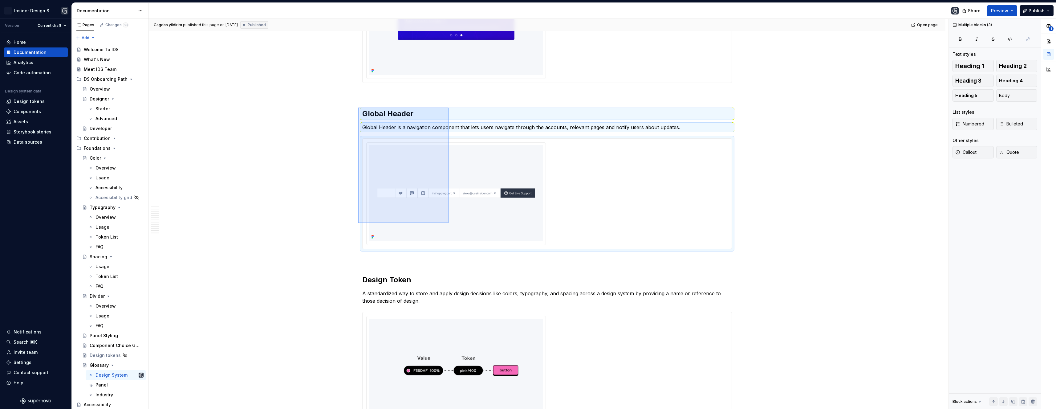
drag, startPoint x: 358, startPoint y: 108, endPoint x: 449, endPoint y: 223, distance: 146.8
click at [449, 223] on div "**********" at bounding box center [549, 214] width 800 height 390
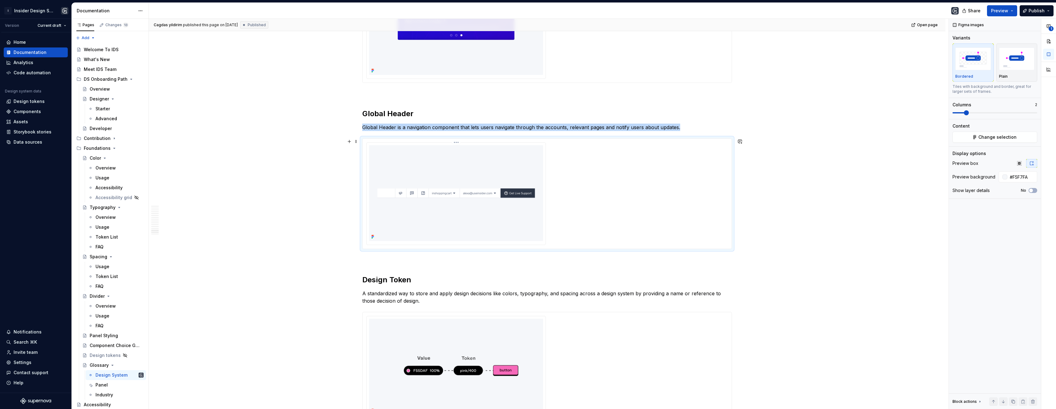
click at [450, 208] on img at bounding box center [456, 193] width 174 height 96
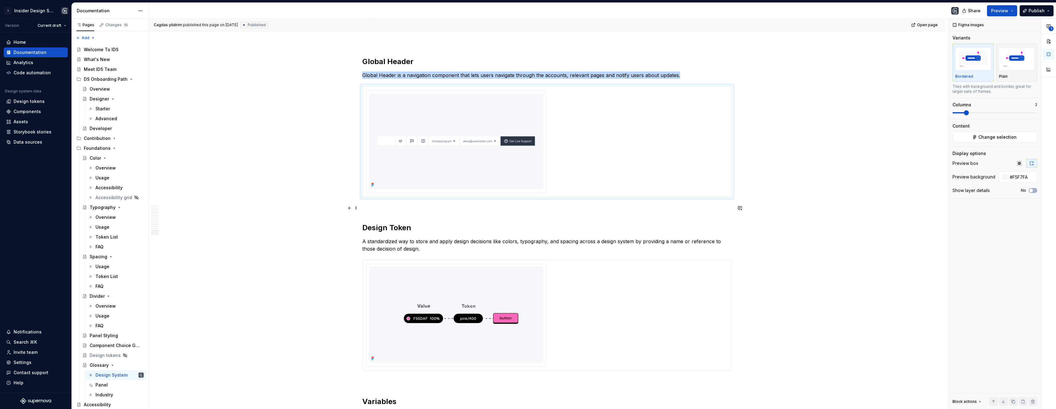
click at [371, 206] on p at bounding box center [547, 207] width 370 height 7
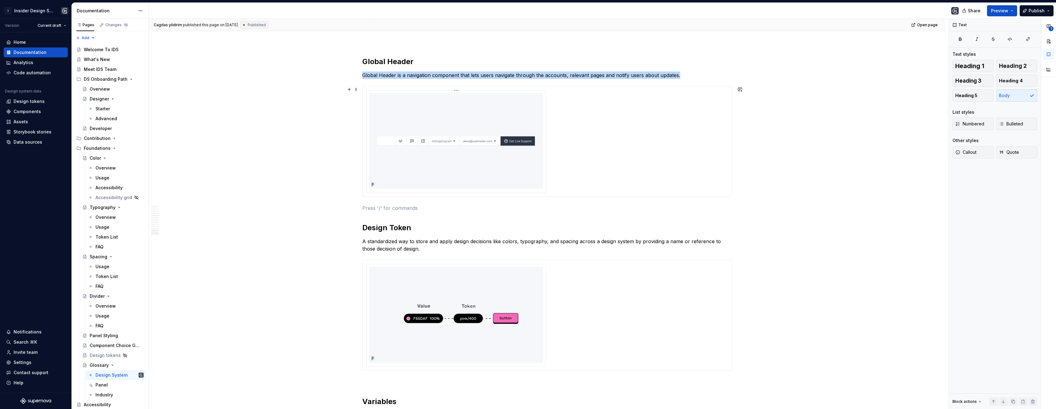
click at [417, 148] on img at bounding box center [456, 141] width 174 height 96
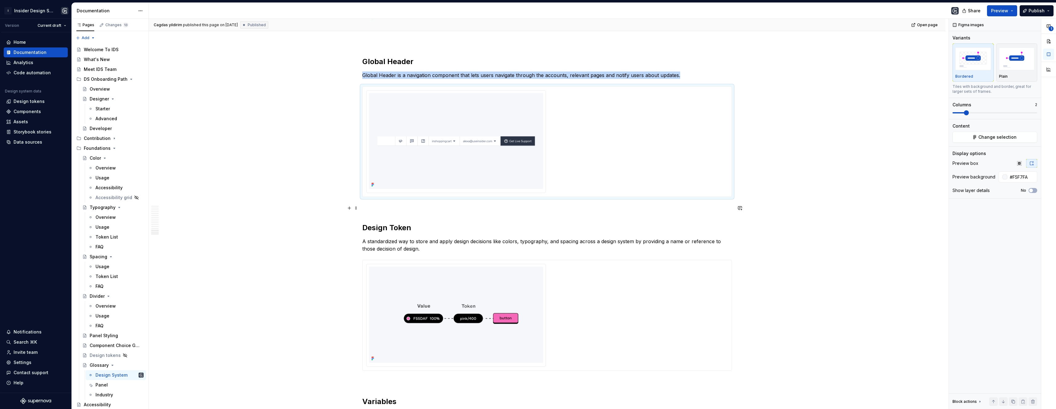
click at [385, 204] on p at bounding box center [547, 207] width 370 height 7
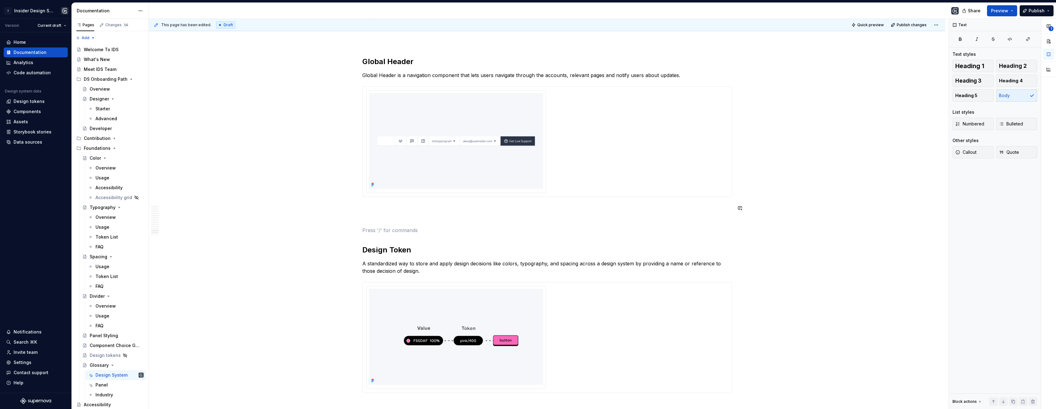
type textarea "*"
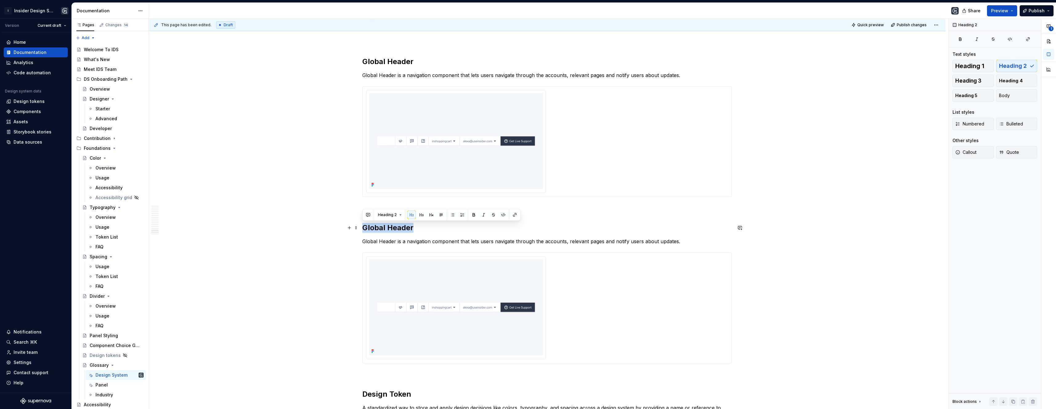
drag, startPoint x: 410, startPoint y: 228, endPoint x: 365, endPoint y: 223, distance: 45.3
click at [365, 223] on h2 "Global Header" at bounding box center [547, 228] width 370 height 10
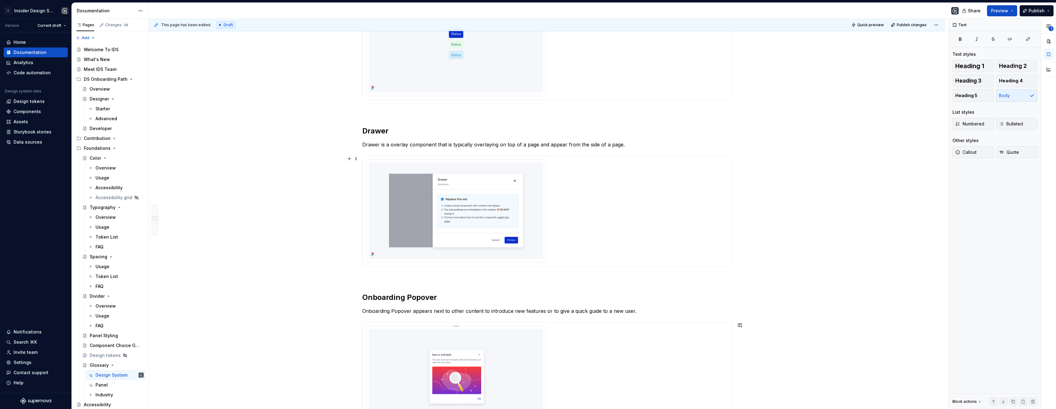
scroll to position [0, 0]
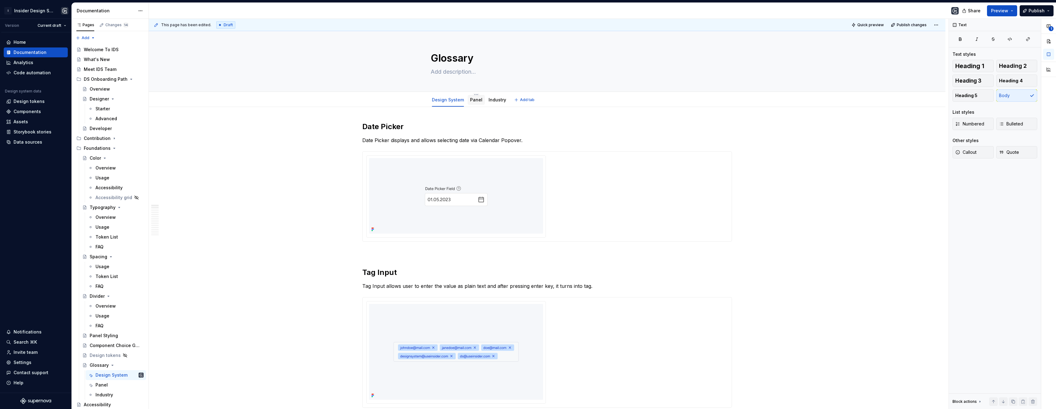
click at [478, 102] on link "Panel" at bounding box center [476, 99] width 12 height 5
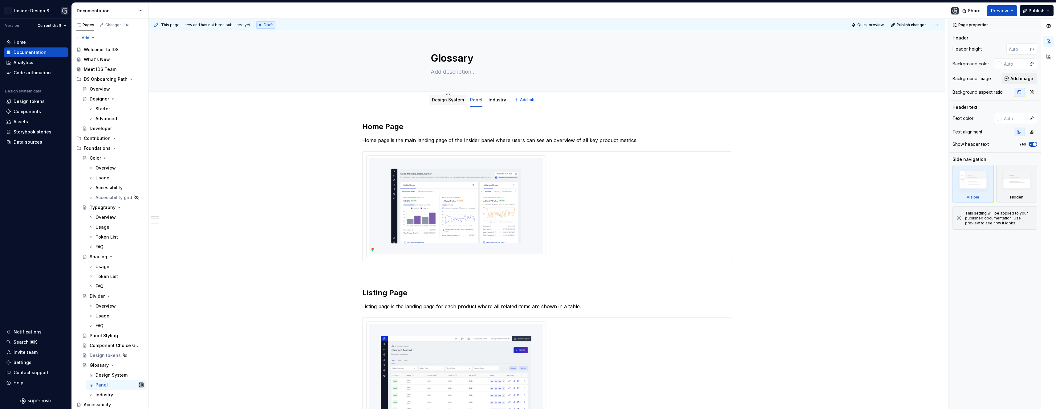
click at [448, 104] on div "Design System" at bounding box center [447, 100] width 37 height 10
click at [452, 99] on link "Design System" at bounding box center [448, 99] width 32 height 5
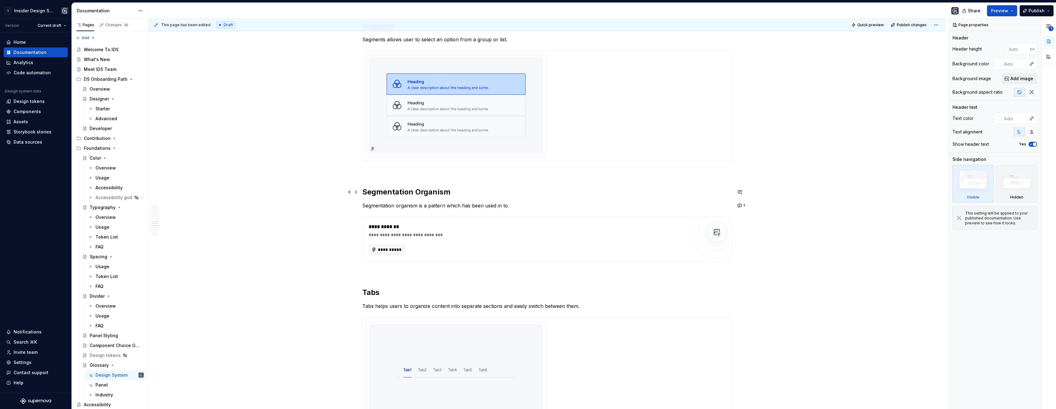
scroll to position [1555, 0]
type textarea "*"
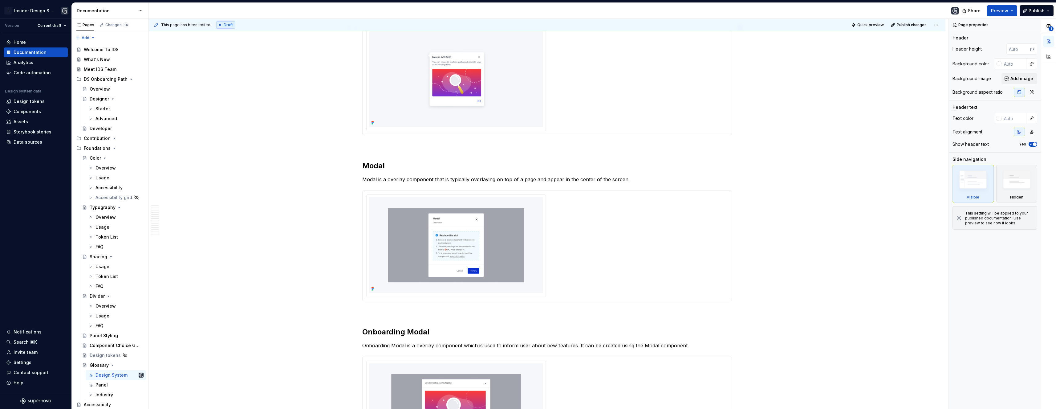
scroll to position [936, 0]
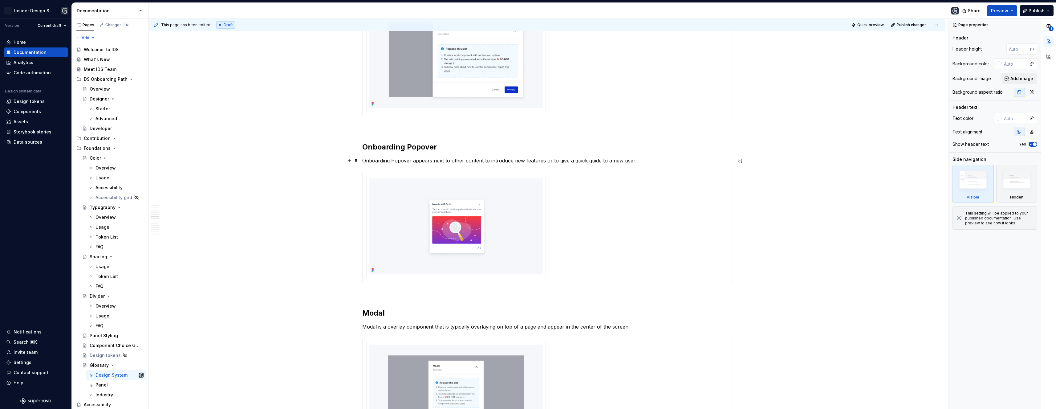
click at [461, 161] on p "Onboarding Popover appears next to other content to introduce new features or t…" at bounding box center [547, 160] width 370 height 7
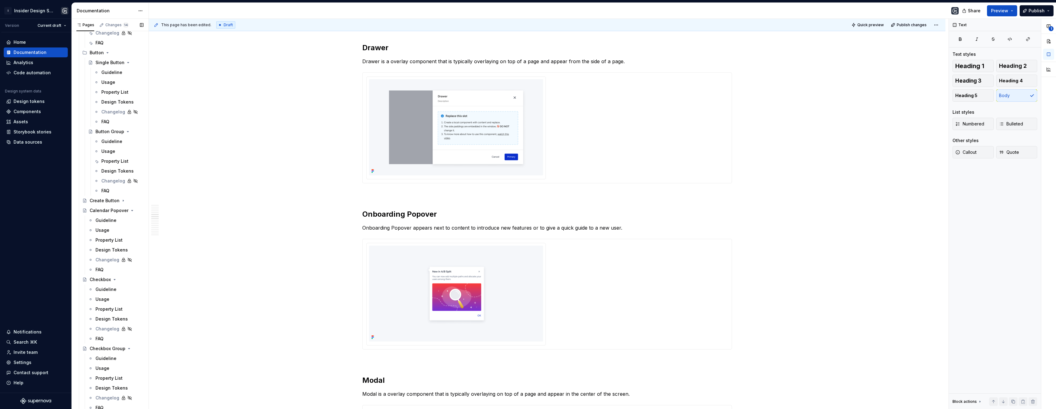
scroll to position [1636, 0]
click at [119, 405] on icon "Page tree" at bounding box center [121, 405] width 5 height 5
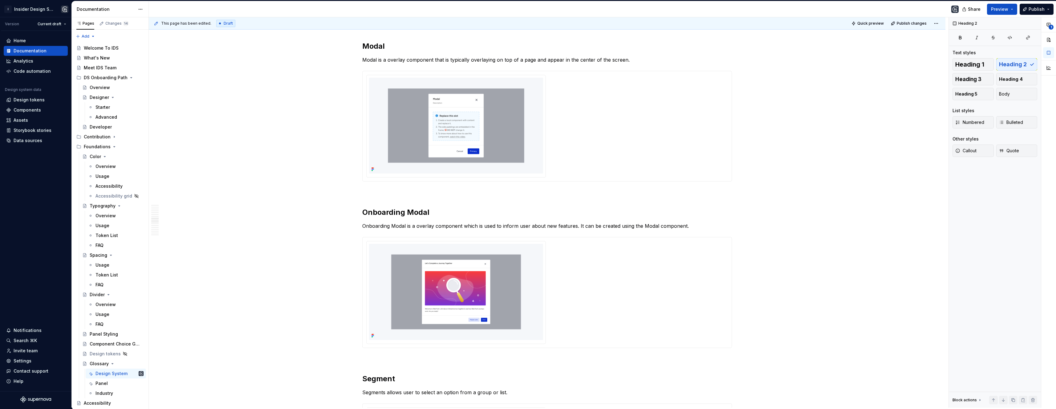
scroll to position [2599, 0]
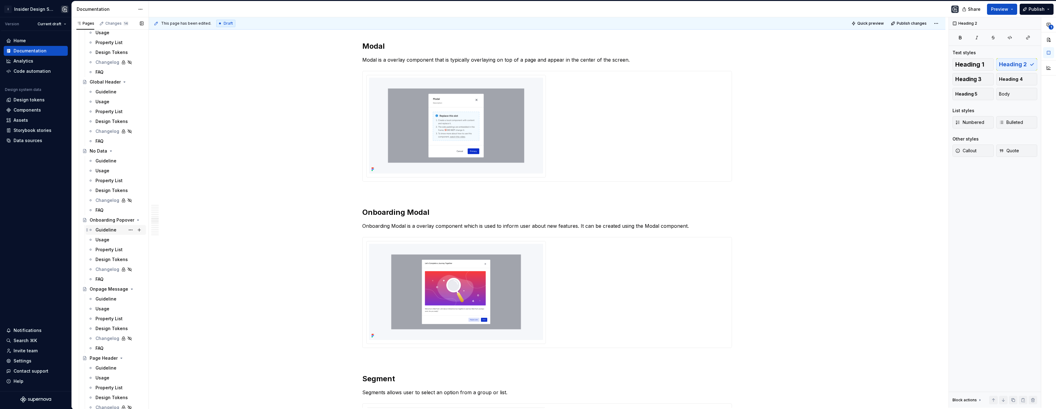
click at [99, 228] on div "Guideline" at bounding box center [106, 230] width 21 height 6
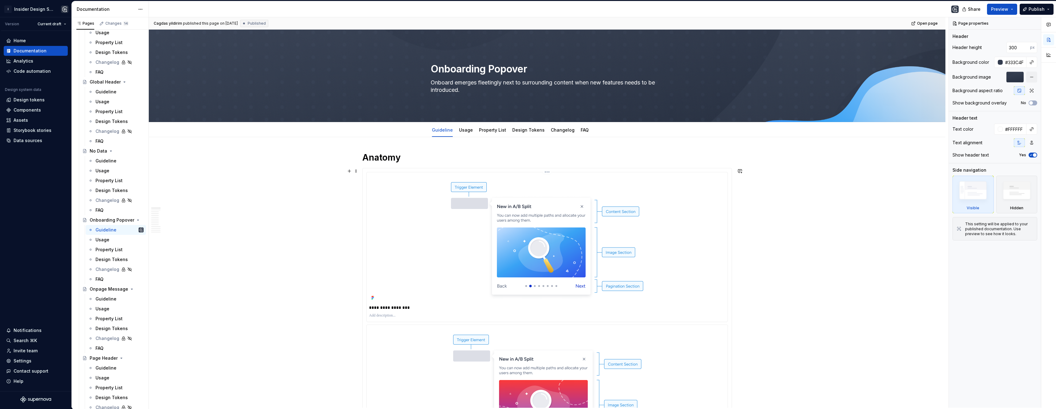
scroll to position [67, 0]
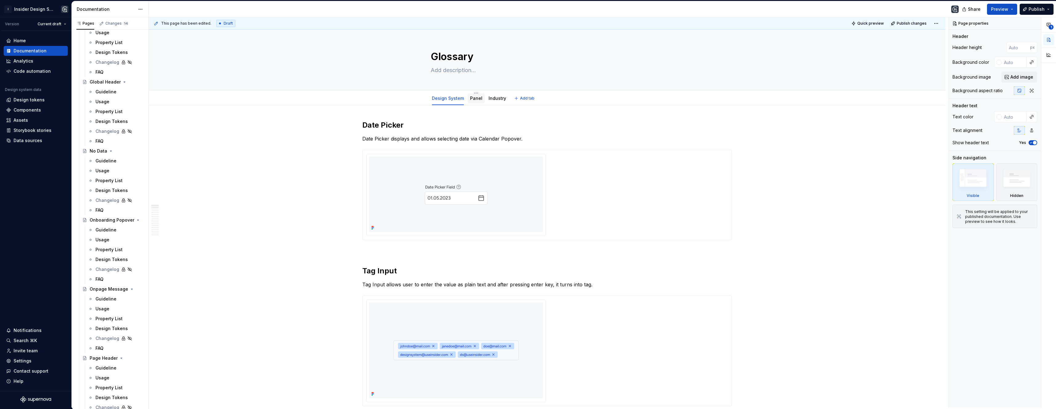
click at [470, 99] on link "Panel" at bounding box center [476, 98] width 12 height 5
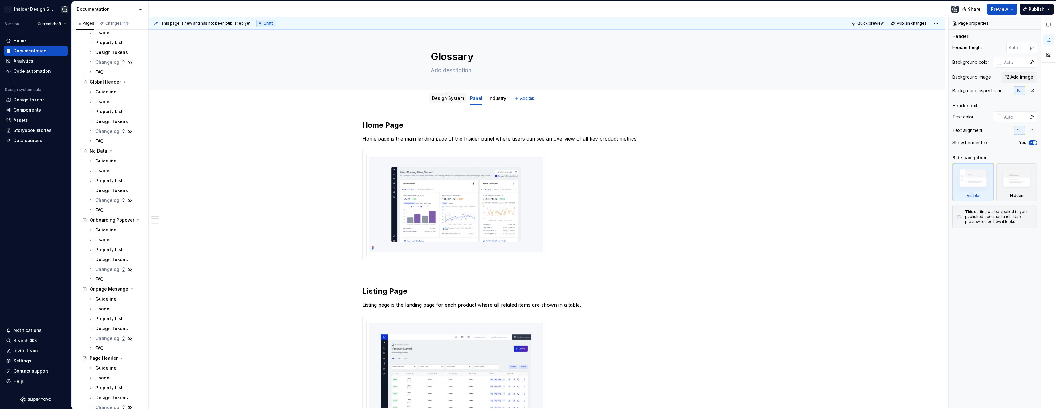
click at [447, 96] on link "Design System" at bounding box center [448, 98] width 32 height 5
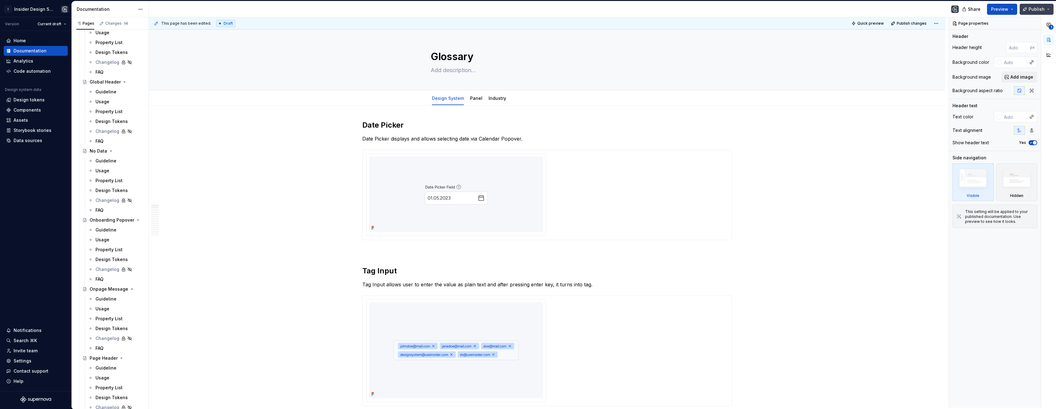
click at [1048, 8] on button "Publish" at bounding box center [1037, 9] width 34 height 11
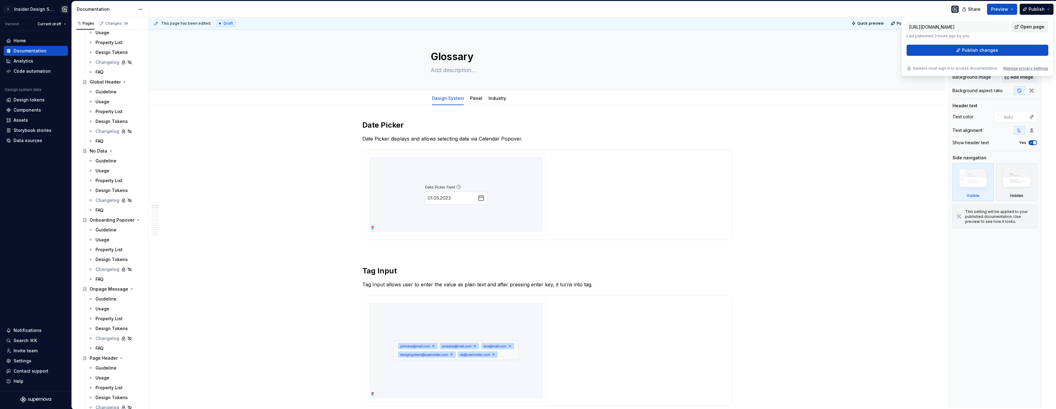
click at [1032, 24] on span "Open page" at bounding box center [1032, 27] width 24 height 6
click at [479, 100] on link "Panel" at bounding box center [476, 98] width 12 height 5
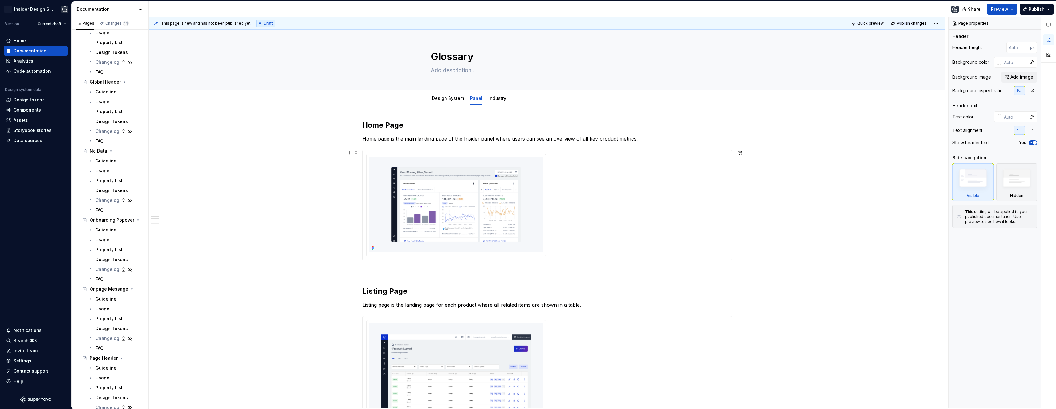
scroll to position [114, 0]
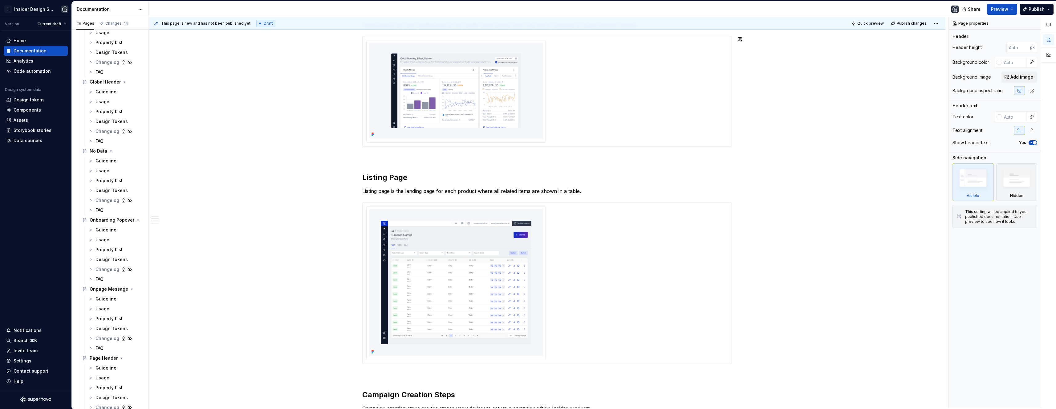
type textarea "*"
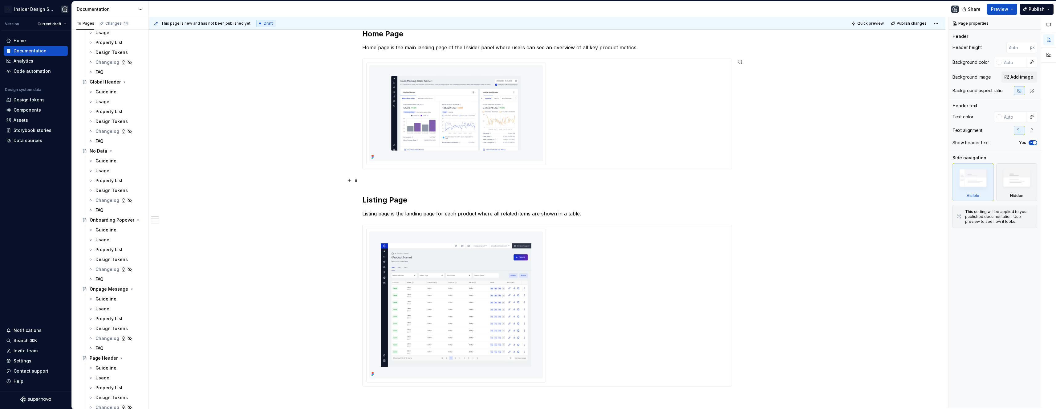
scroll to position [135, 0]
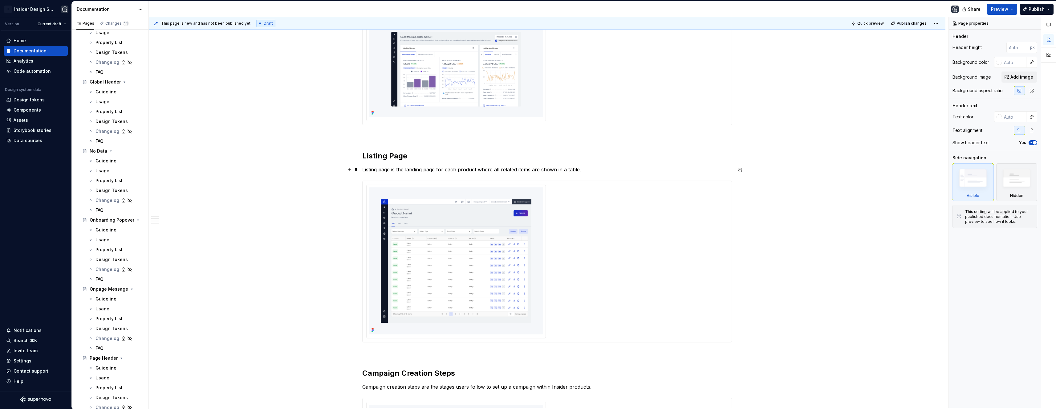
click at [530, 168] on p "Listing page is the landing page for each product where all related items are s…" at bounding box center [547, 169] width 370 height 7
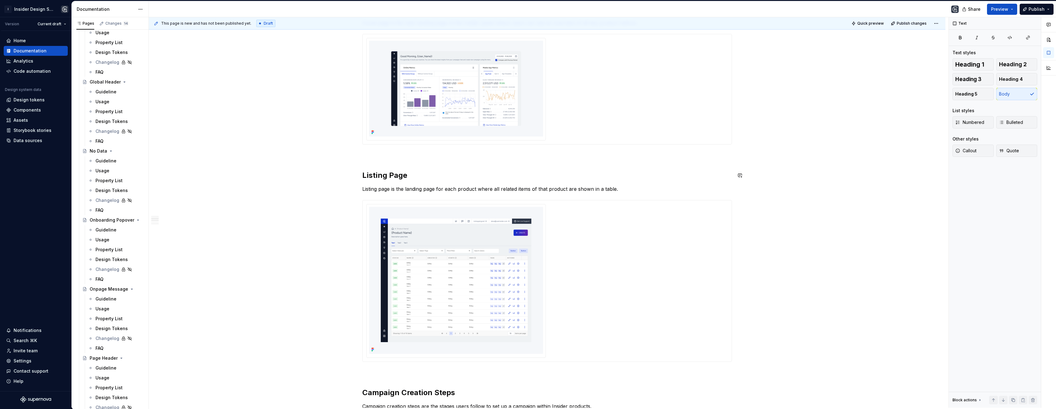
scroll to position [128, 0]
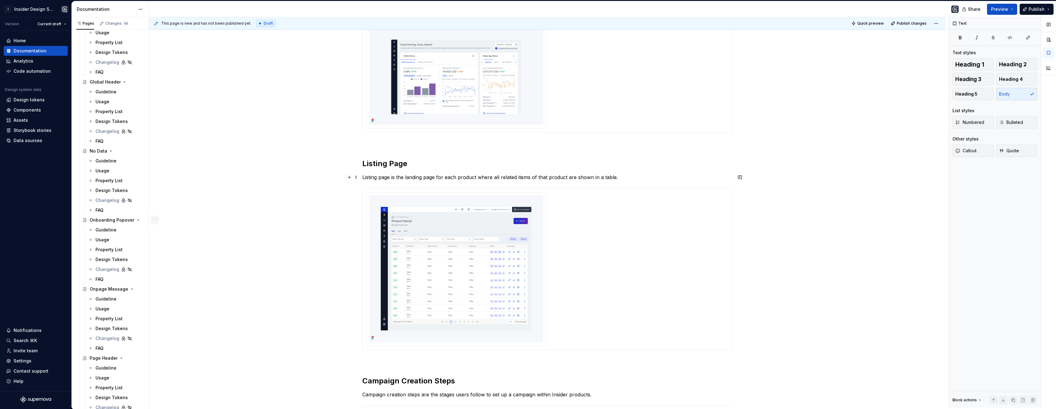
click at [602, 178] on p "Listing page is the landing page for each product where all related items of th…" at bounding box center [547, 176] width 370 height 7
click at [616, 176] on p "Listing page is the landing page for each product where all related items of th…" at bounding box center [547, 176] width 370 height 7
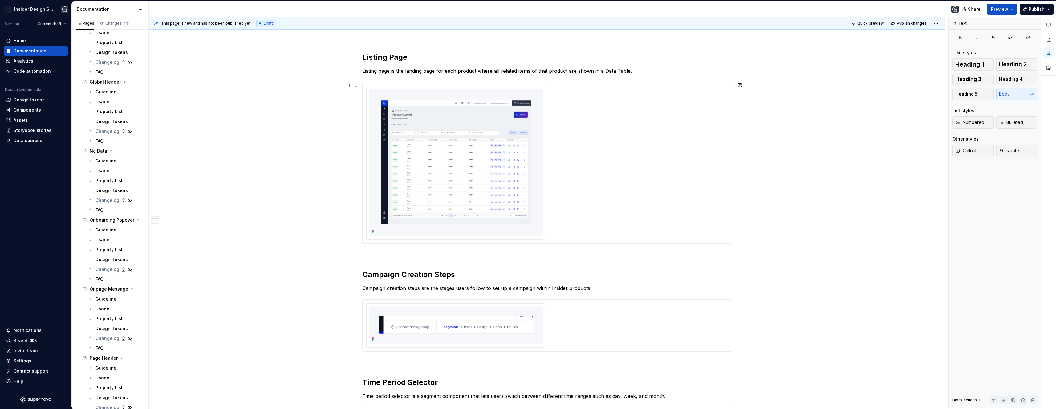
click at [760, 165] on div "Home Page Home page is the main landing page of the Insider panel where users c…" at bounding box center [547, 321] width 797 height 899
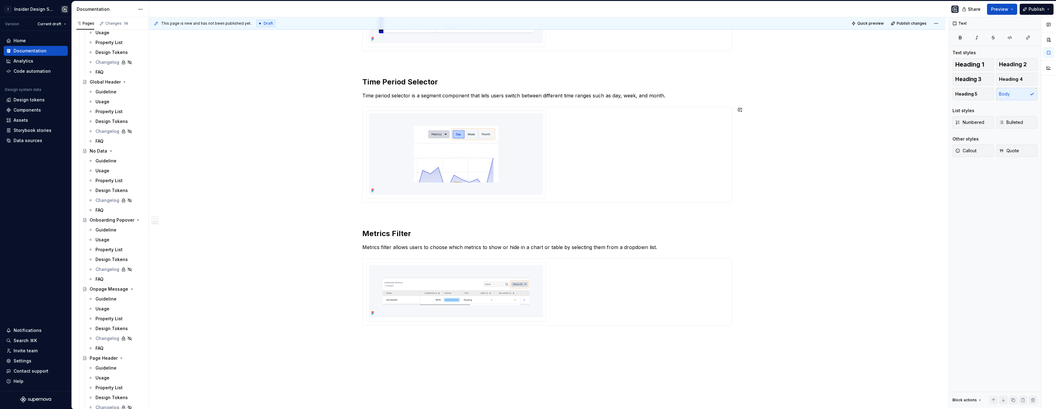
scroll to position [555, 0]
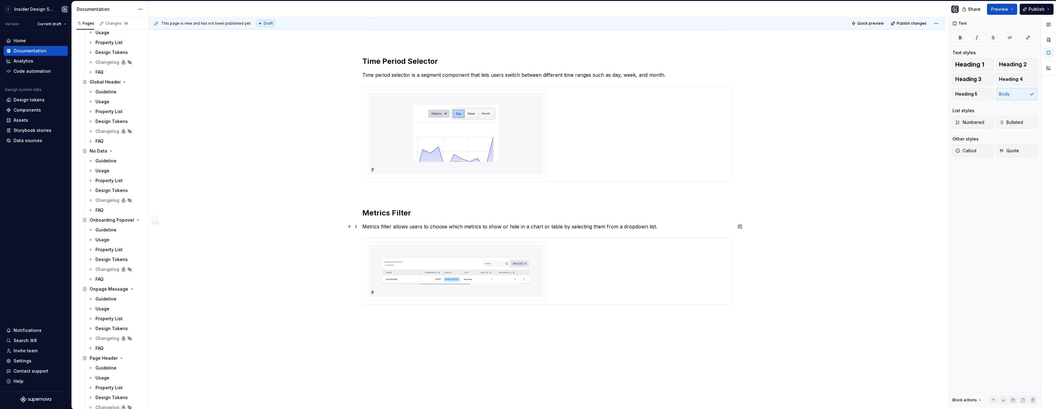
click at [547, 225] on p "Metrics filter allows users to choose which metrics to show or hide in a chart …" at bounding box center [547, 226] width 370 height 7
click at [666, 225] on p "Metrics filter allows users to choose which metrics to show or hide in a chart …" at bounding box center [547, 226] width 370 height 7
click at [667, 227] on p "Metrics filter allows users to choose which metrics to show or hide in a chart …" at bounding box center [547, 226] width 370 height 7
click at [675, 227] on p "Metrics filter allows users to choose which metrics to show or hide in a chart …" at bounding box center [547, 226] width 370 height 7
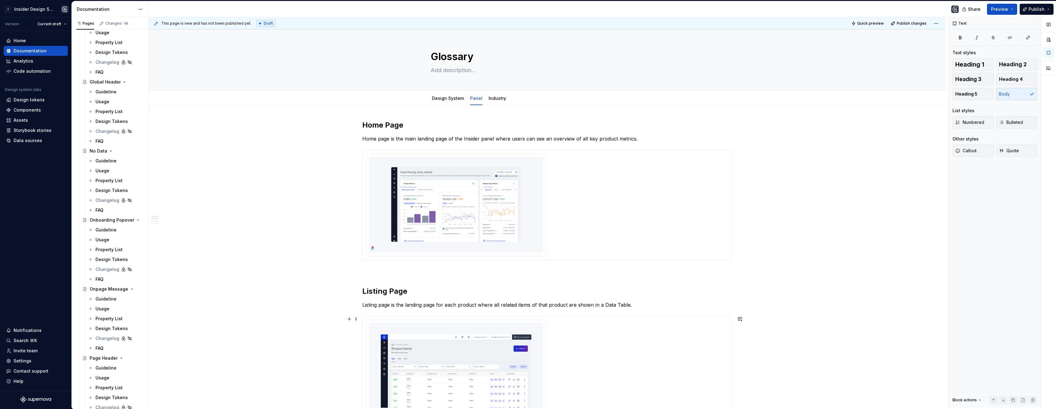
scroll to position [4, 0]
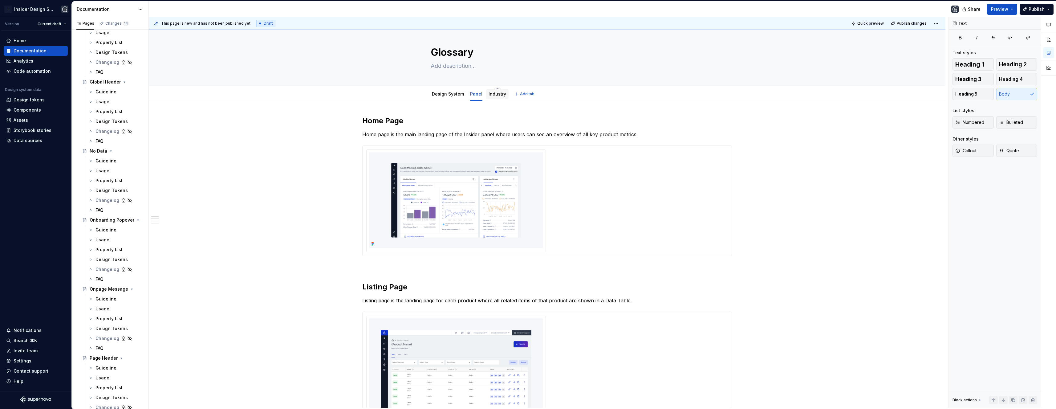
click at [495, 96] on link "Industry" at bounding box center [498, 93] width 18 height 5
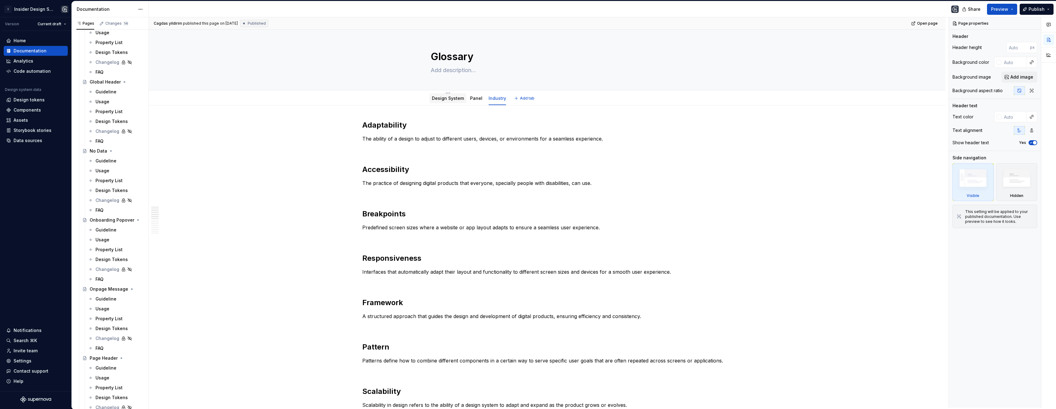
click at [454, 97] on link "Design System" at bounding box center [448, 98] width 32 height 5
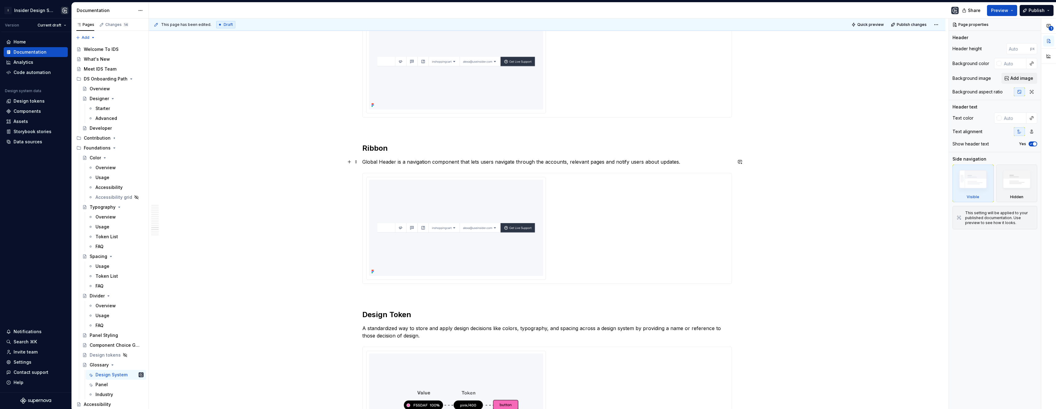
scroll to position [1866, 0]
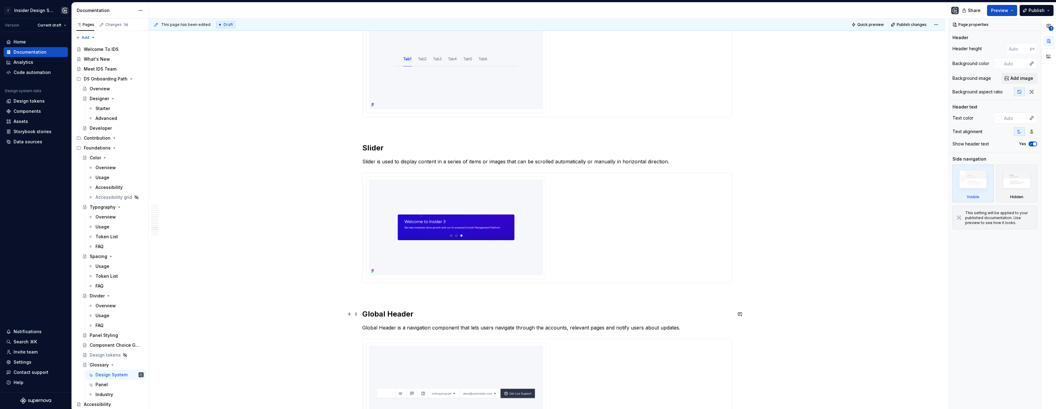
type textarea "*"
